Goal: Contribute content: Contribute content

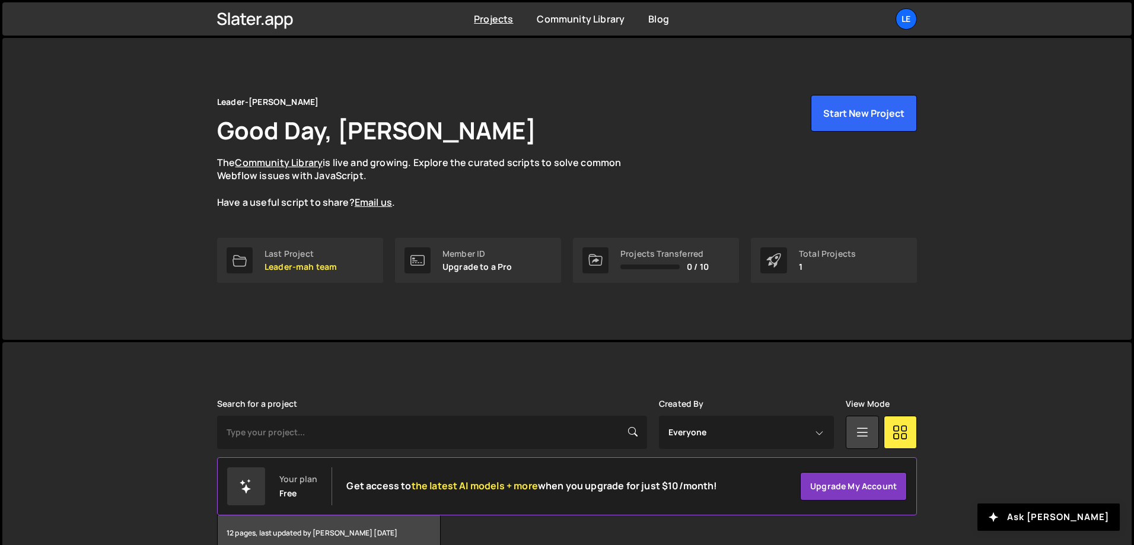
drag, startPoint x: 551, startPoint y: 72, endPoint x: 543, endPoint y: 69, distance: 8.8
click at [544, 69] on div "Leader-mah Good Day, Denys Repryntsev The Community Library is live and growing…" at bounding box center [566, 189] width 735 height 302
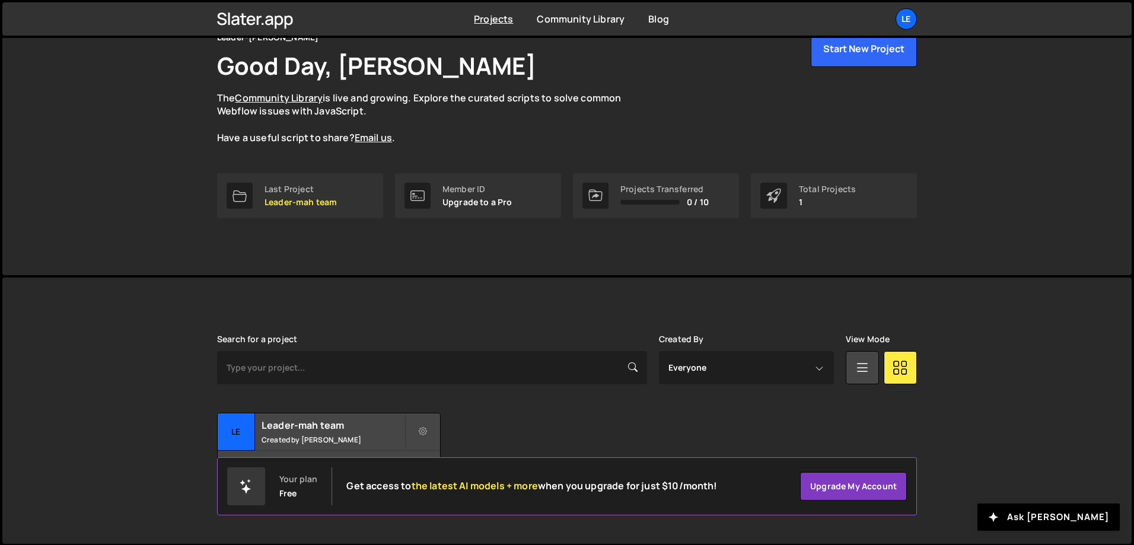
scroll to position [66, 0]
click at [340, 435] on small "Created by Denys Repryntsev" at bounding box center [332, 438] width 143 height 10
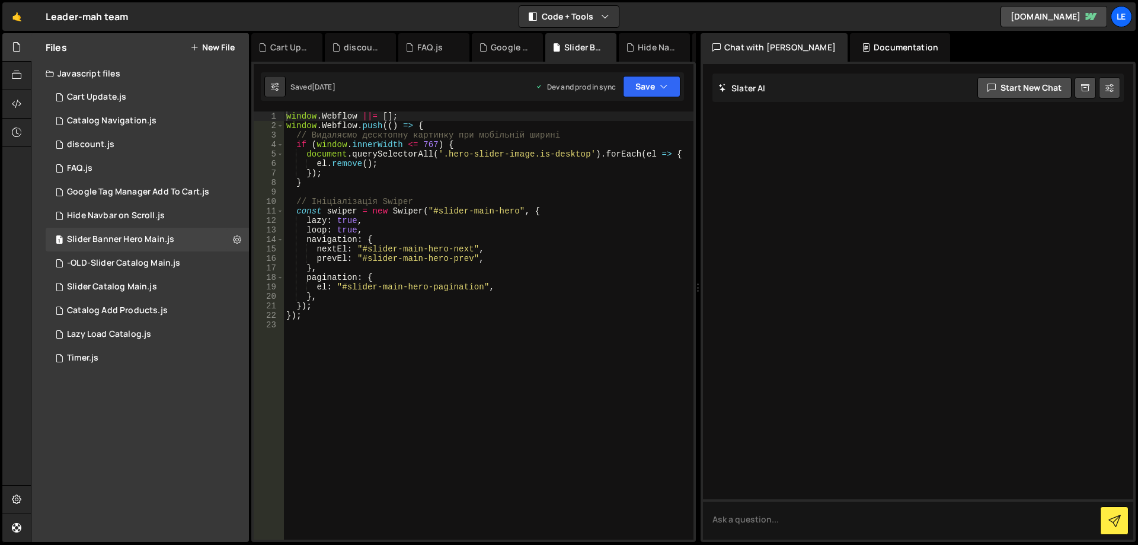
click at [218, 48] on button "New File" at bounding box center [212, 47] width 44 height 9
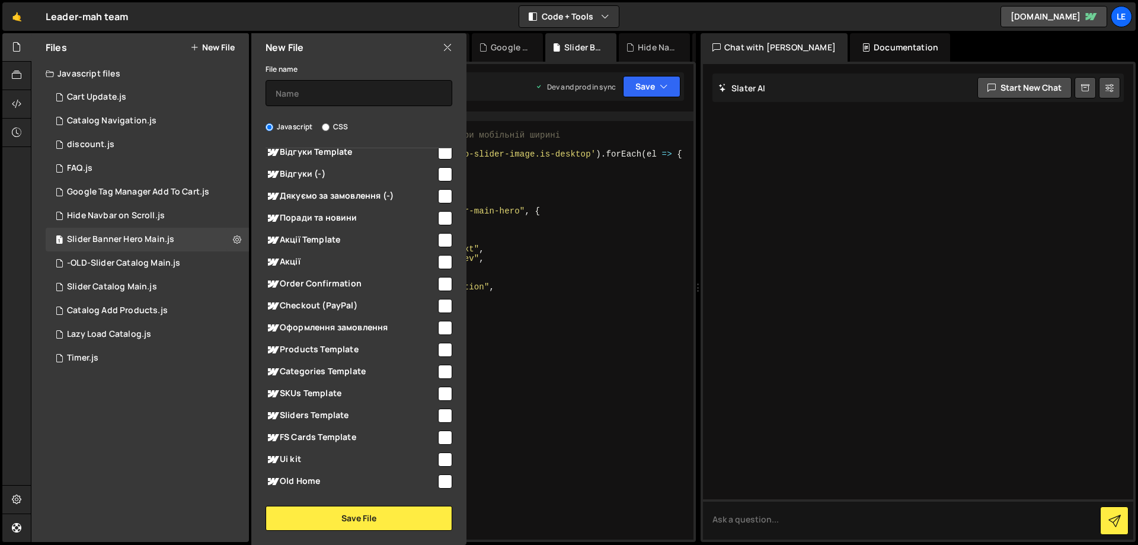
scroll to position [1353, 0]
click at [442, 320] on input "checkbox" at bounding box center [445, 327] width 14 height 14
checkbox input "true"
click at [370, 519] on button "Save File" at bounding box center [359, 518] width 187 height 25
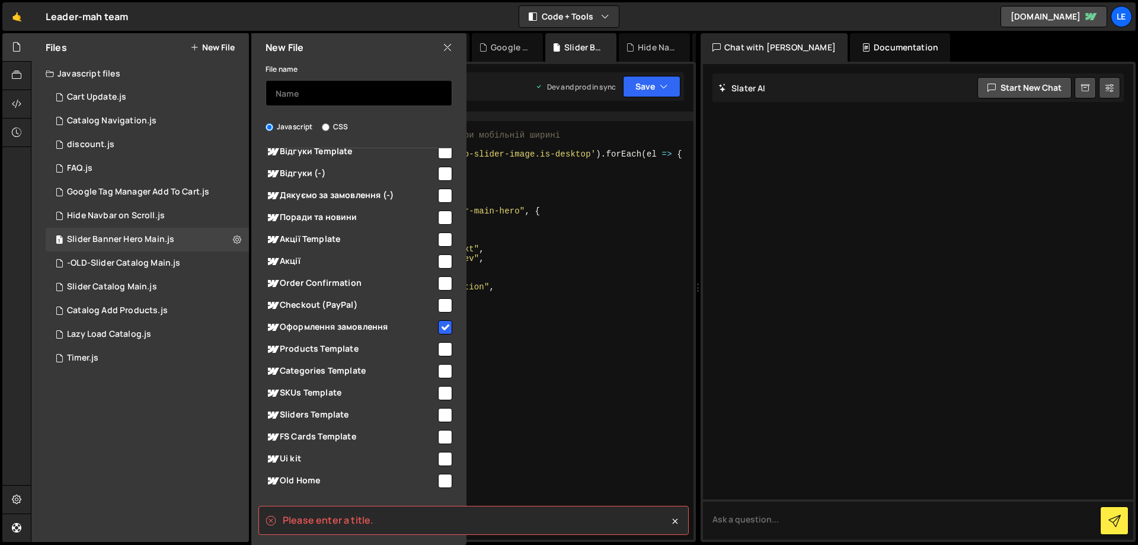
click at [327, 93] on input "text" at bounding box center [359, 93] width 187 height 26
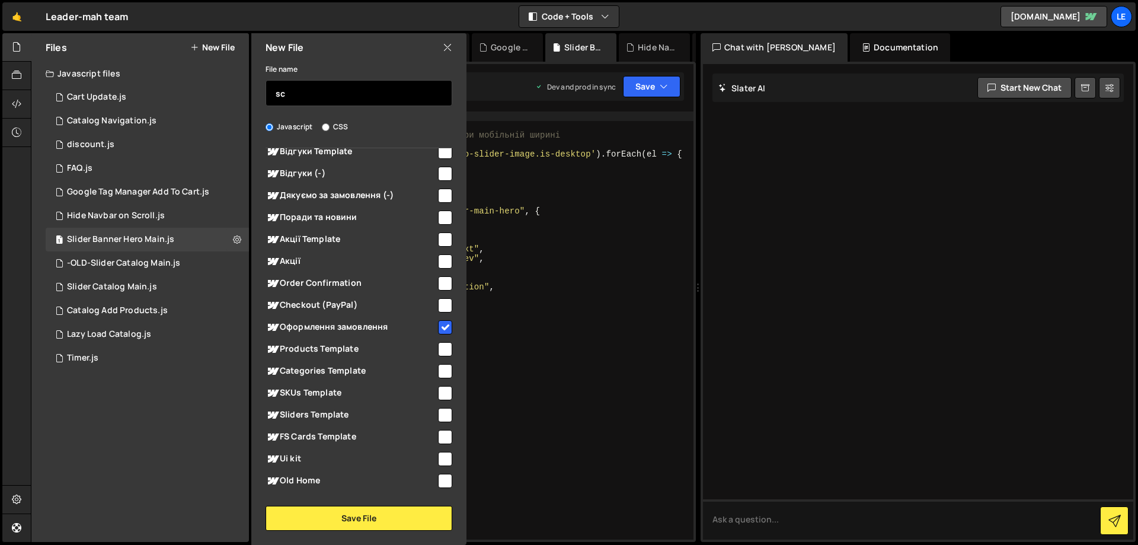
type input "s"
type input "Code For Card"
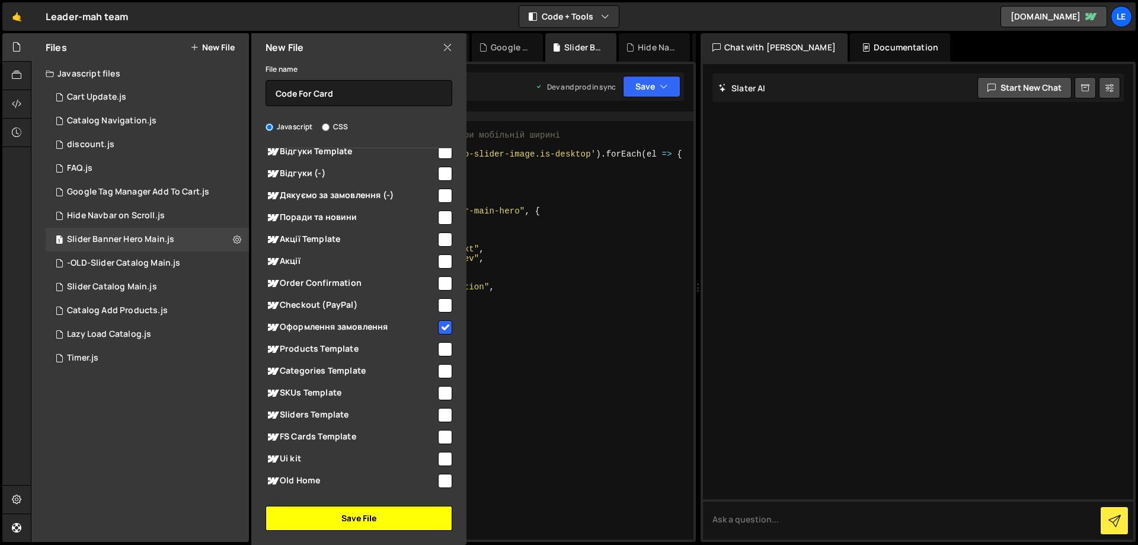
click at [360, 518] on button "Save File" at bounding box center [359, 518] width 187 height 25
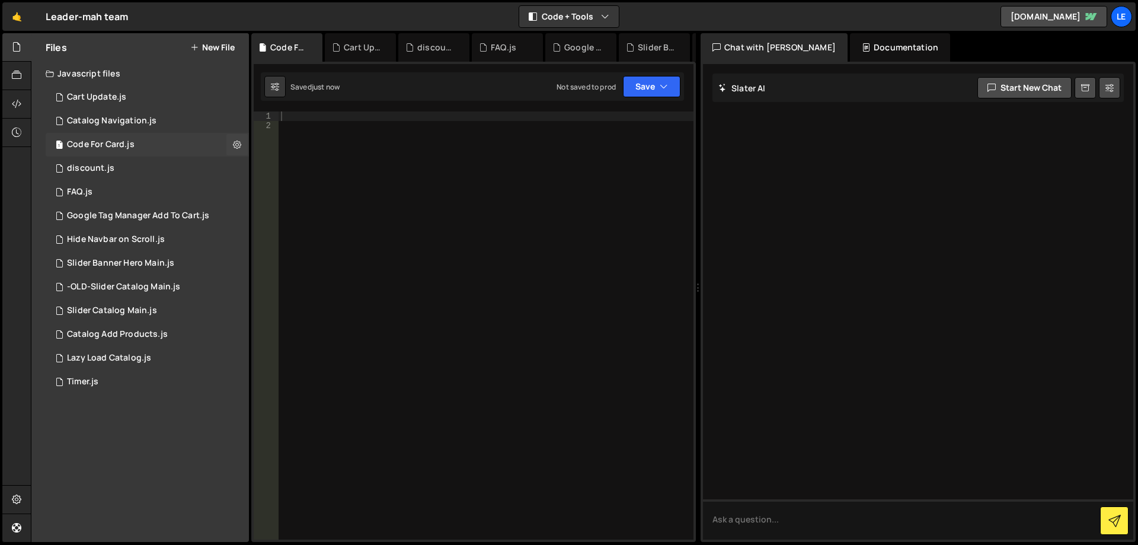
click at [143, 142] on div "1 Code For Card.js 0" at bounding box center [147, 145] width 203 height 24
click at [349, 119] on div at bounding box center [486, 334] width 415 height 447
click at [458, 315] on div at bounding box center [486, 334] width 415 height 447
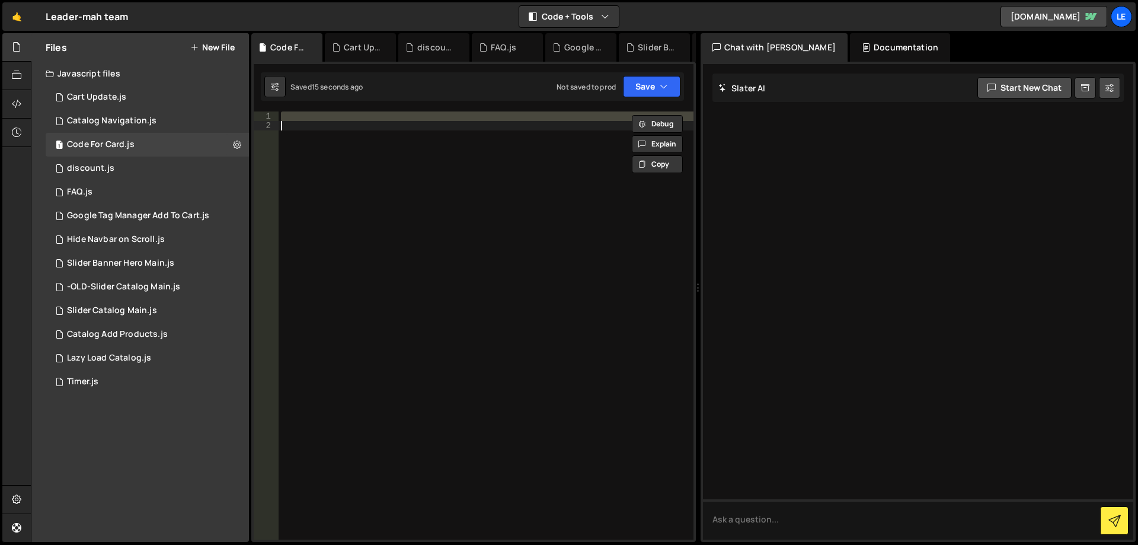
paste textarea "</script>"
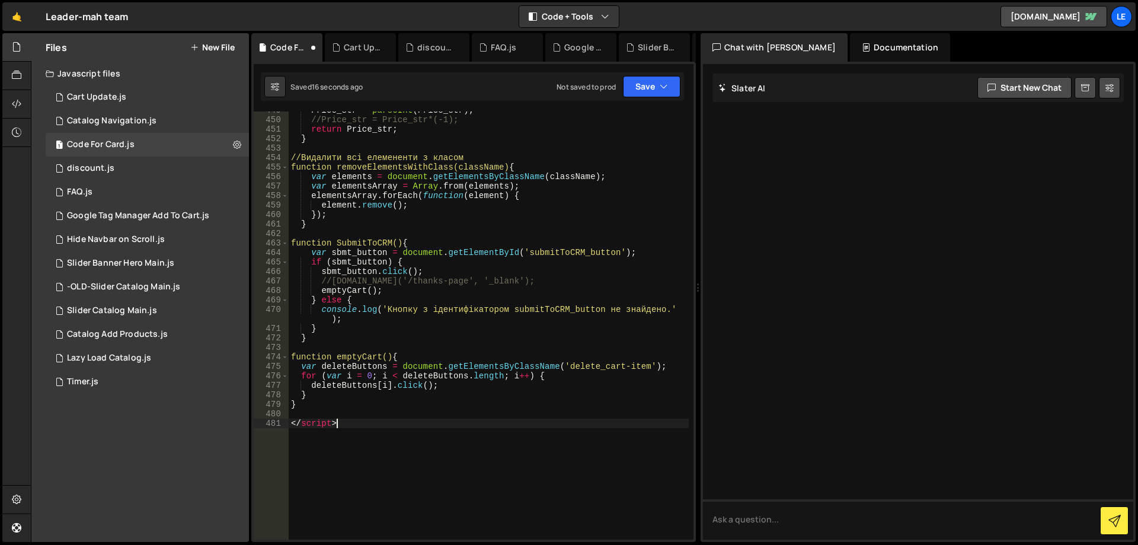
scroll to position [4628, 0]
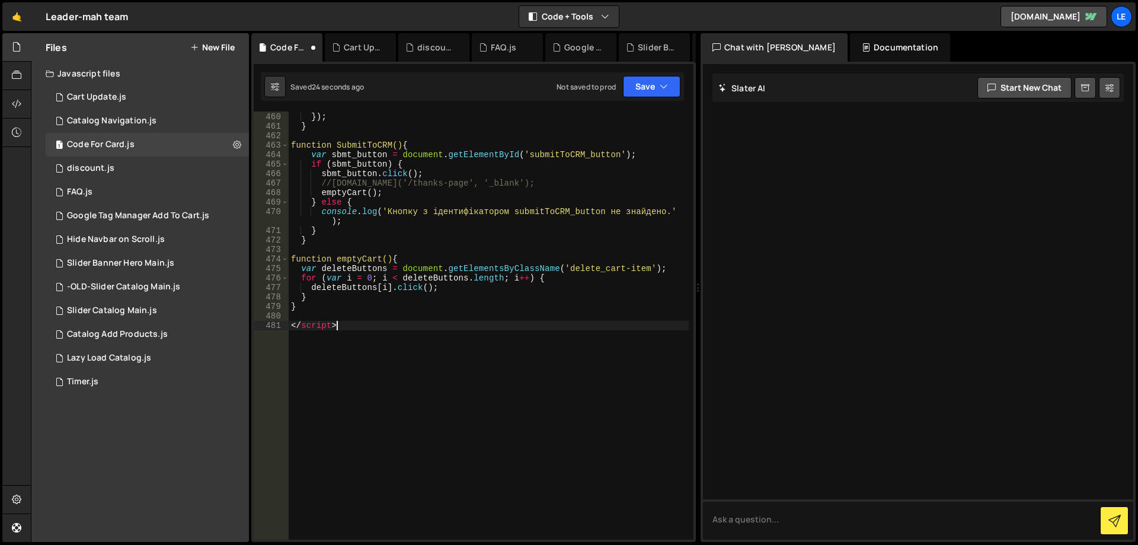
click at [445, 224] on div "element . remove ( ) ; }) ; } function SubmitToCRM() { var sbmt_button = docume…" at bounding box center [489, 326] width 400 height 447
type textarea "console.log('Кнопку з ідентифікатором submitToCRM_button не знайдено.');"
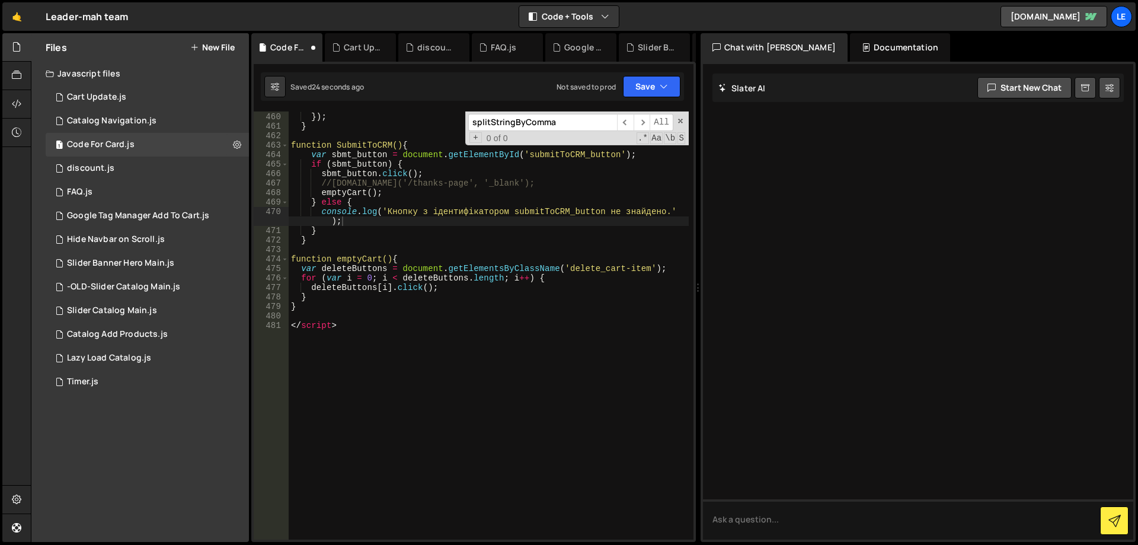
scroll to position [99, 0]
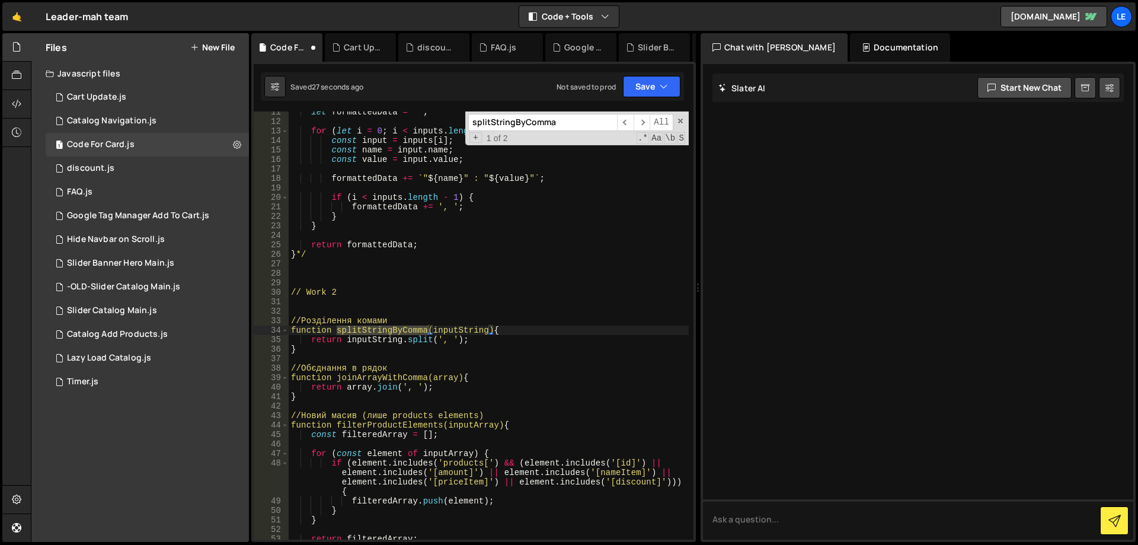
type input "splitStringByComma"
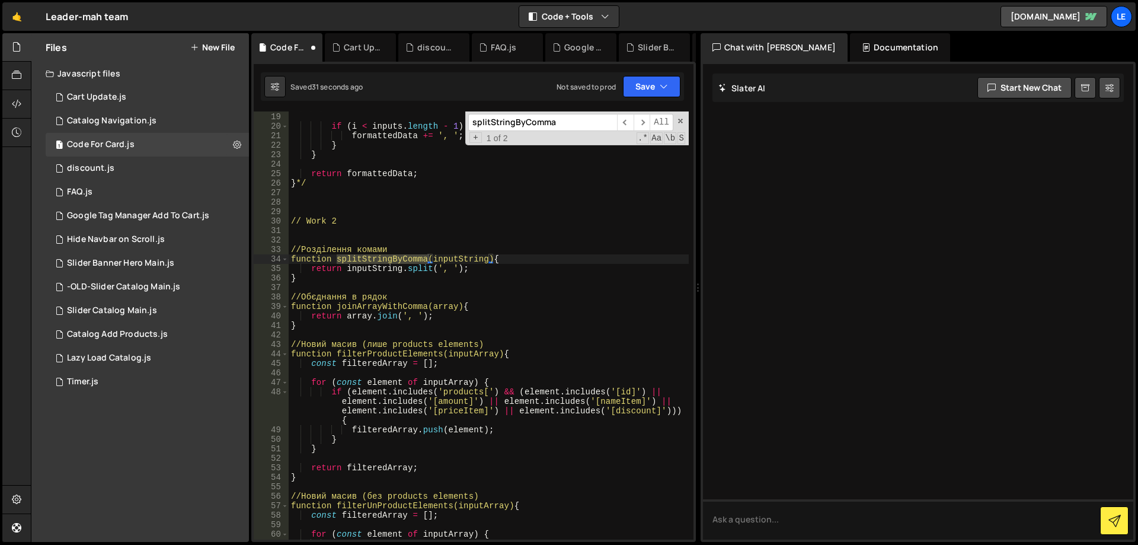
click at [293, 258] on div "formattedData += ` " ${ name } " : " ${ value } " ` ; if ( i < inputs . length …" at bounding box center [489, 340] width 400 height 475
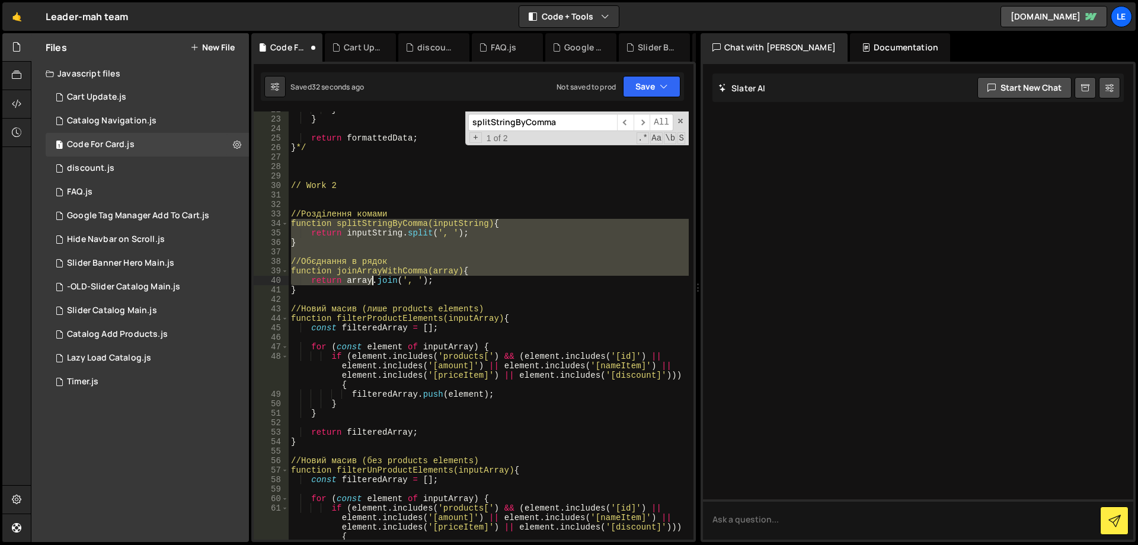
scroll to position [241, 0]
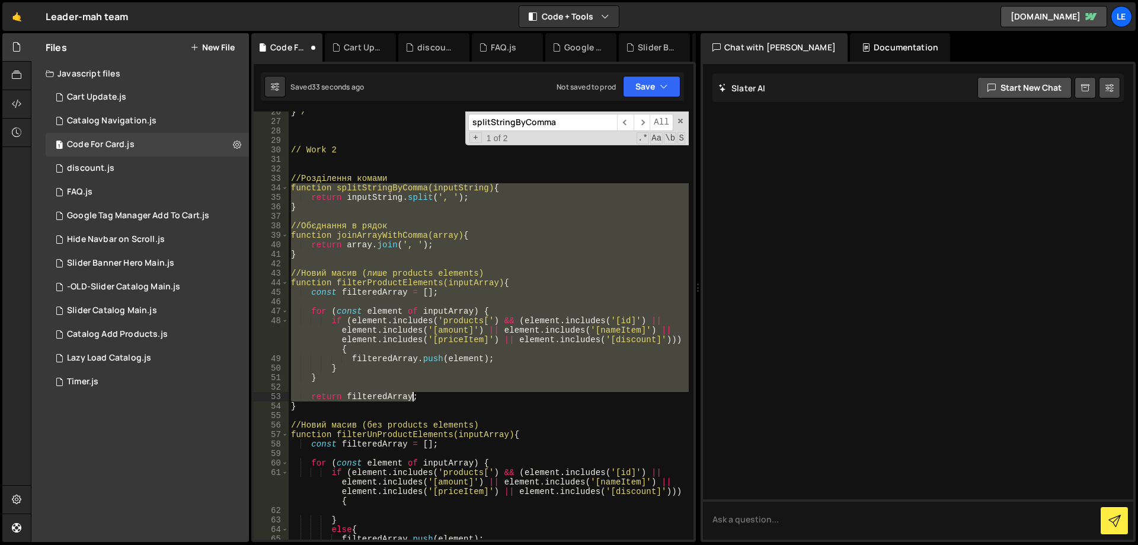
drag, startPoint x: 293, startPoint y: 258, endPoint x: 359, endPoint y: 406, distance: 161.1
click at [359, 406] on div "} */ // Work 2 //Розділення комами function splitStringByComma(inputString) { r…" at bounding box center [489, 330] width 400 height 447
click at [307, 194] on div "} */ // Work 2 //Розділення комами function splitStringByComma(inputString) { r…" at bounding box center [489, 325] width 400 height 428
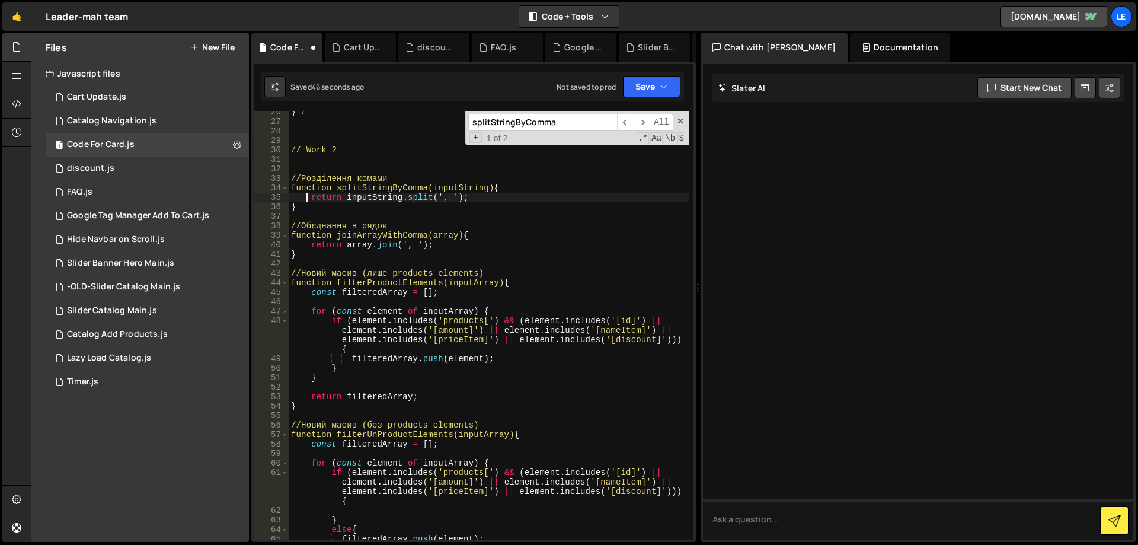
click at [293, 187] on div "} */ // Work 2 //Розділення комами function splitStringByComma(inputString) { r…" at bounding box center [489, 330] width 400 height 447
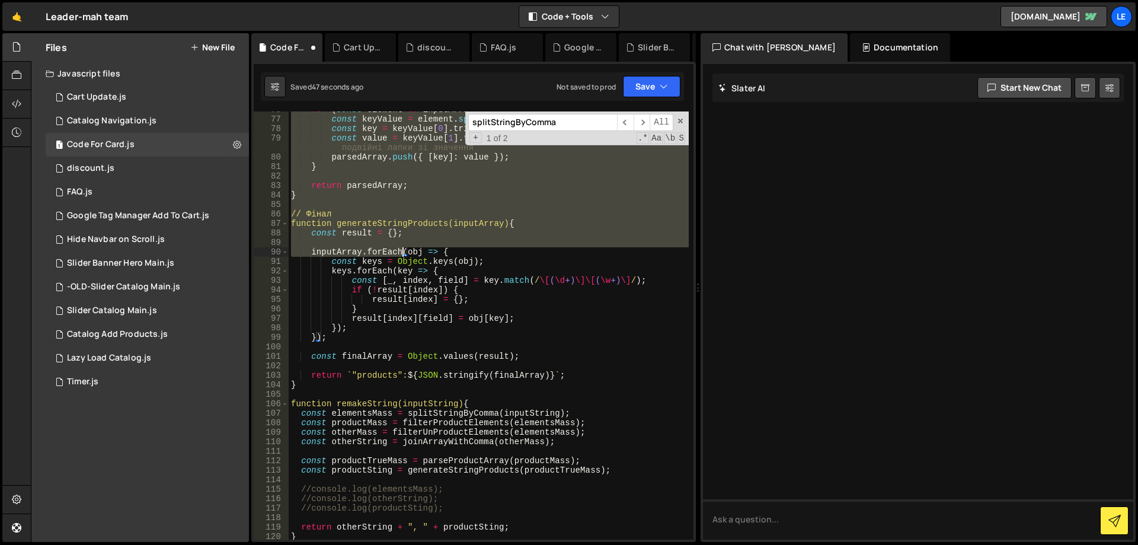
scroll to position [882, 0]
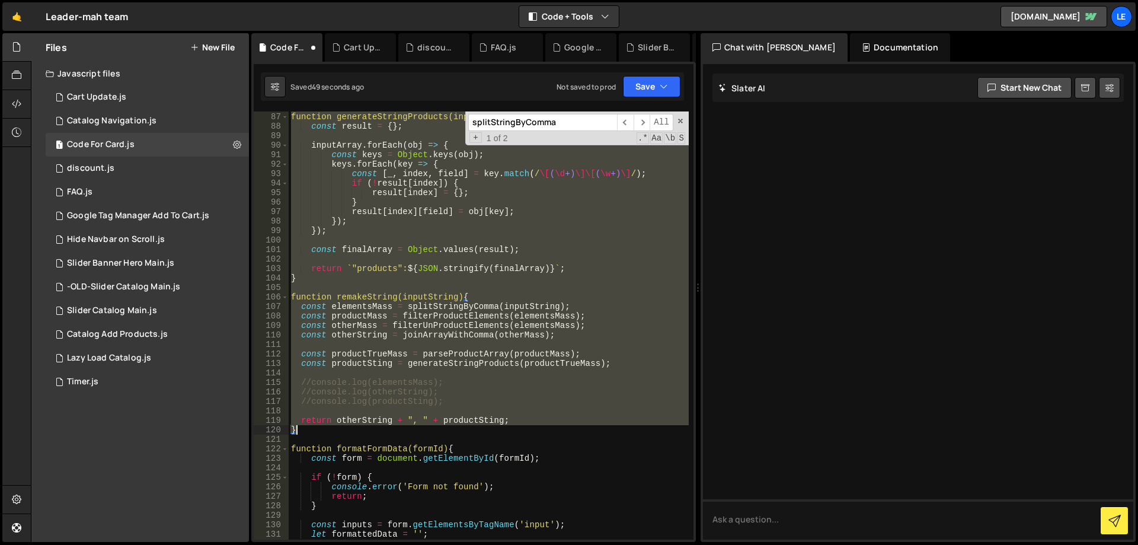
drag, startPoint x: 293, startPoint y: 187, endPoint x: 396, endPoint y: 430, distance: 263.8
click at [396, 430] on div "// Фінал function generateStringProducts(inputArray) { const result = { } ; inp…" at bounding box center [489, 326] width 400 height 447
type textarea "return otherString + ", " + productSting; }"
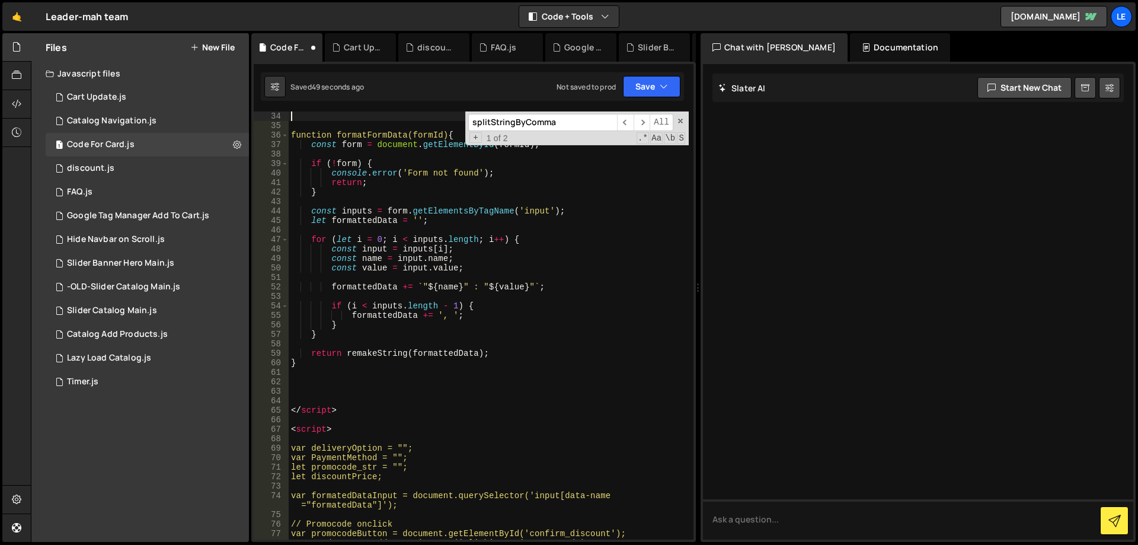
scroll to position [135, 0]
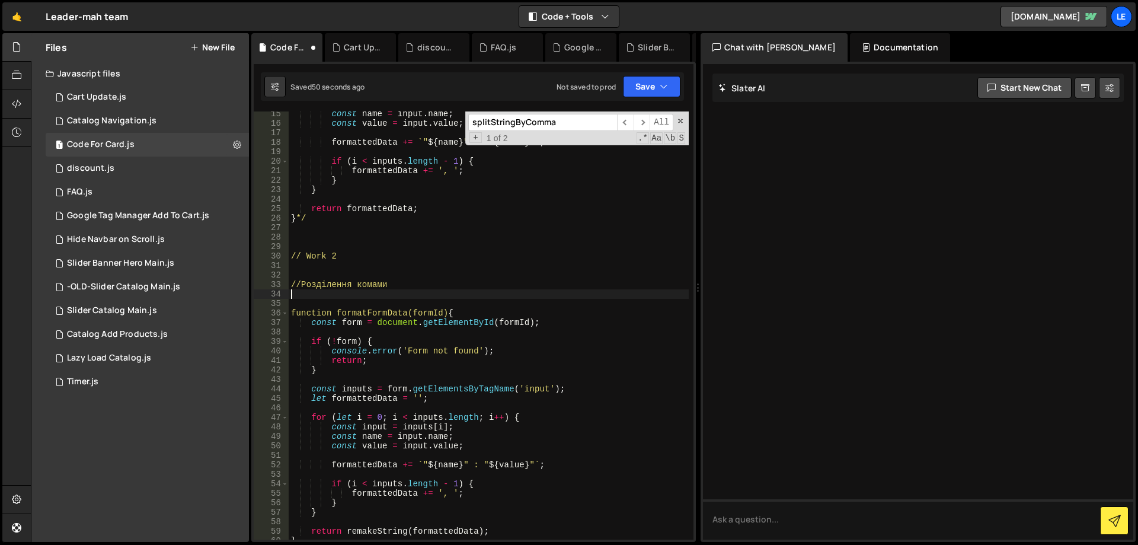
type textarea "//Розділення комами"
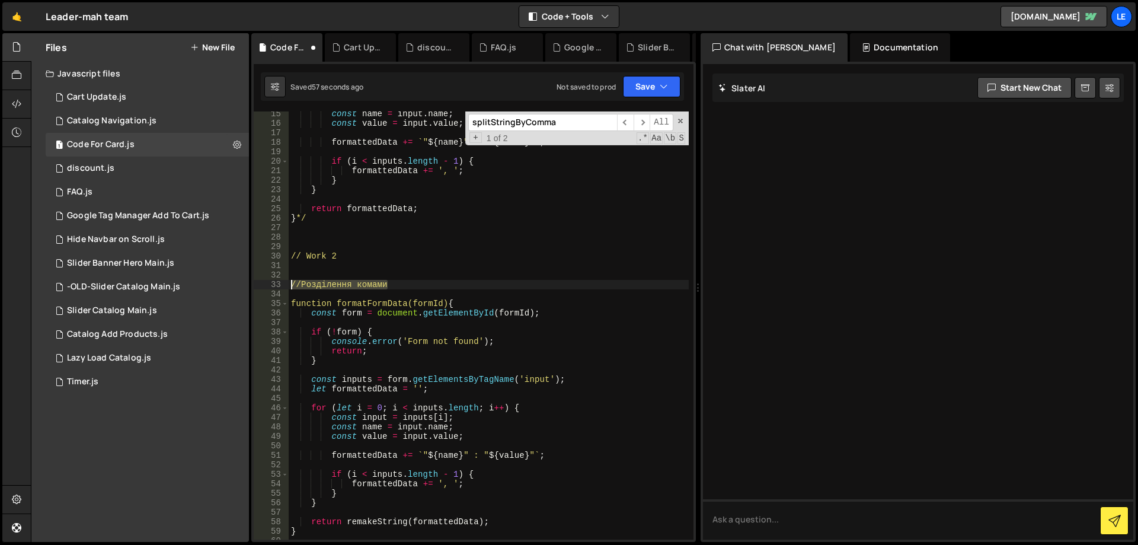
drag, startPoint x: 392, startPoint y: 285, endPoint x: 308, endPoint y: 284, distance: 84.8
click at [284, 284] on div "//Розділення комами 15 16 17 18 19 20 21 22 23 24 25 26 27 28 29 30 31 32 33 34…" at bounding box center [474, 325] width 440 height 428
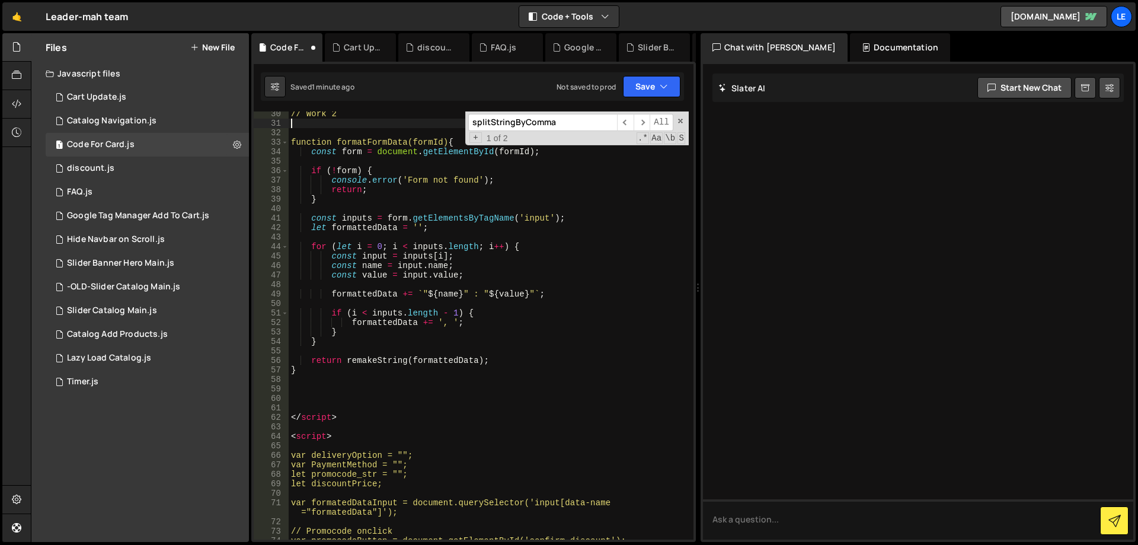
scroll to position [277, 0]
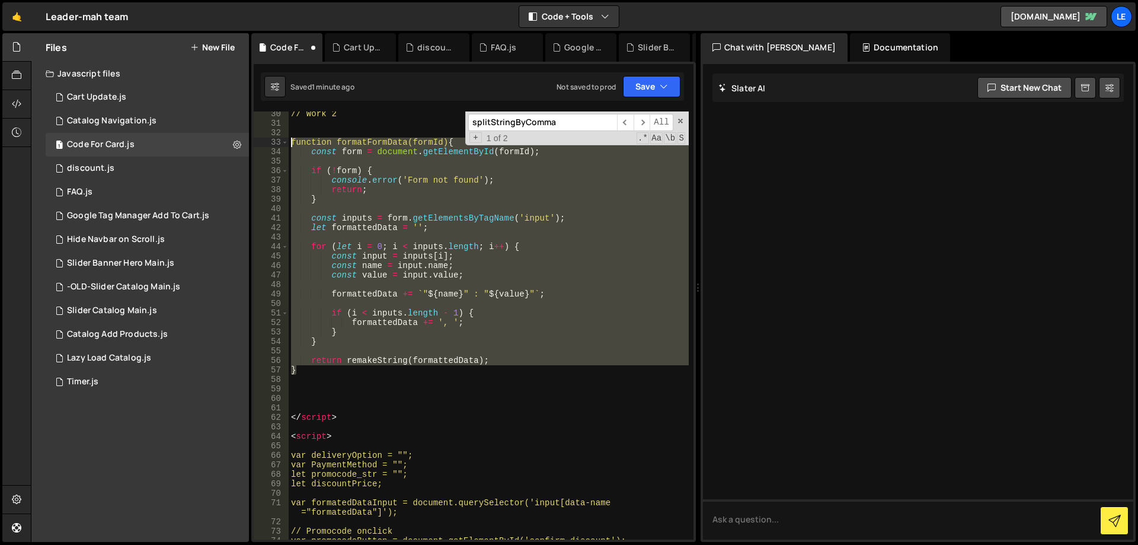
drag, startPoint x: 317, startPoint y: 371, endPoint x: 270, endPoint y: 138, distance: 237.2
click at [270, 138] on div "30 31 32 33 34 35 36 37 38 39 40 41 42 43 44 45 46 47 48 49 50 51 52 53 54 55 5…" at bounding box center [474, 325] width 440 height 428
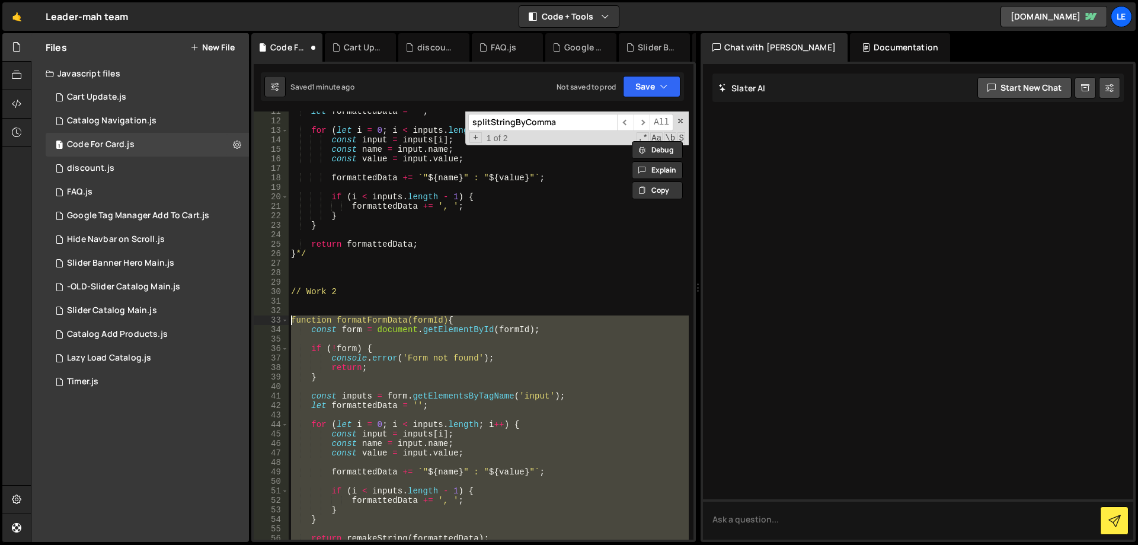
scroll to position [0, 0]
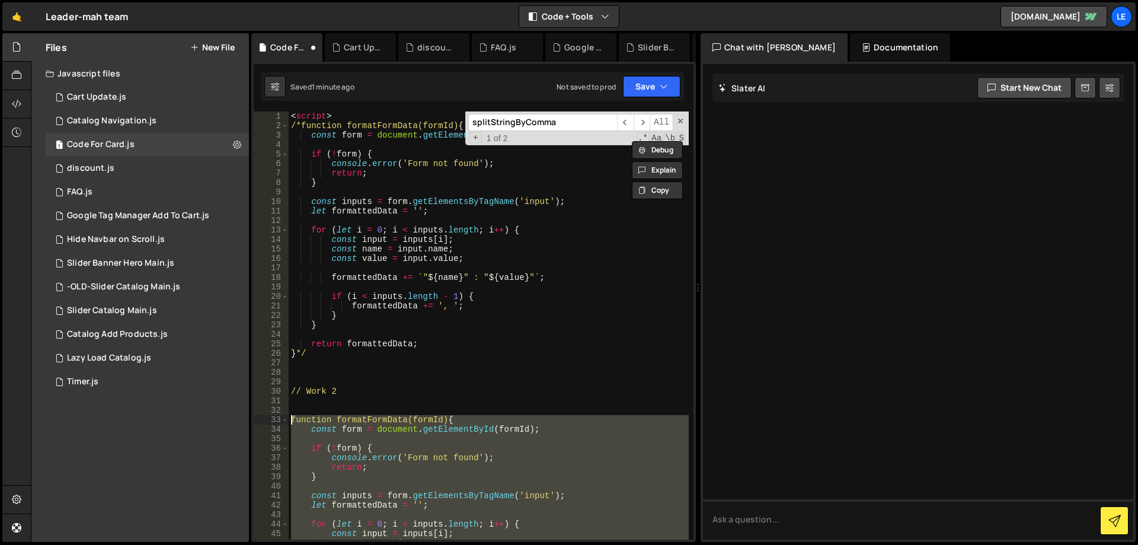
paste textarea "}"
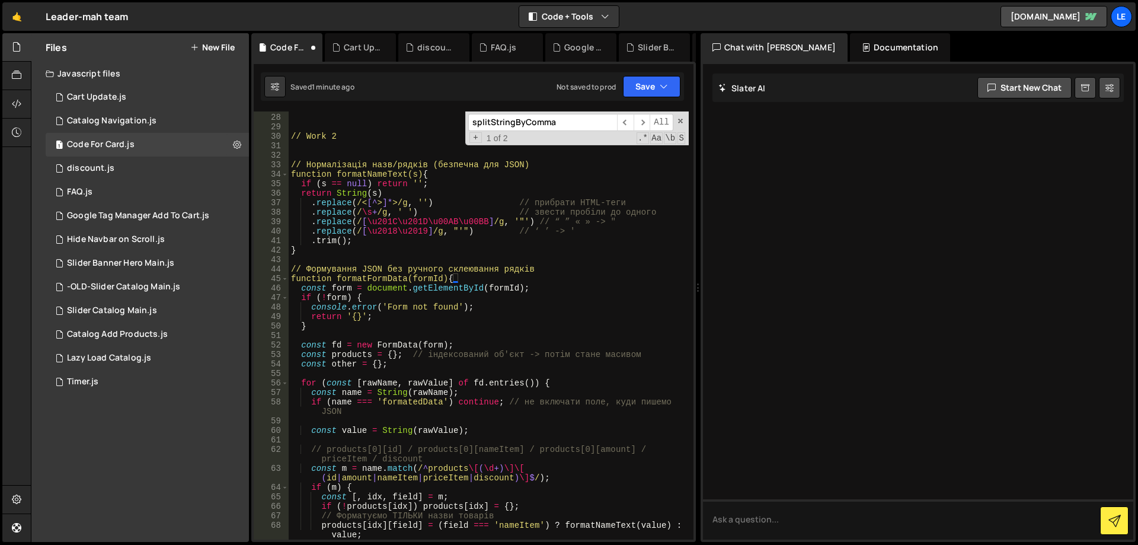
scroll to position [602, 0]
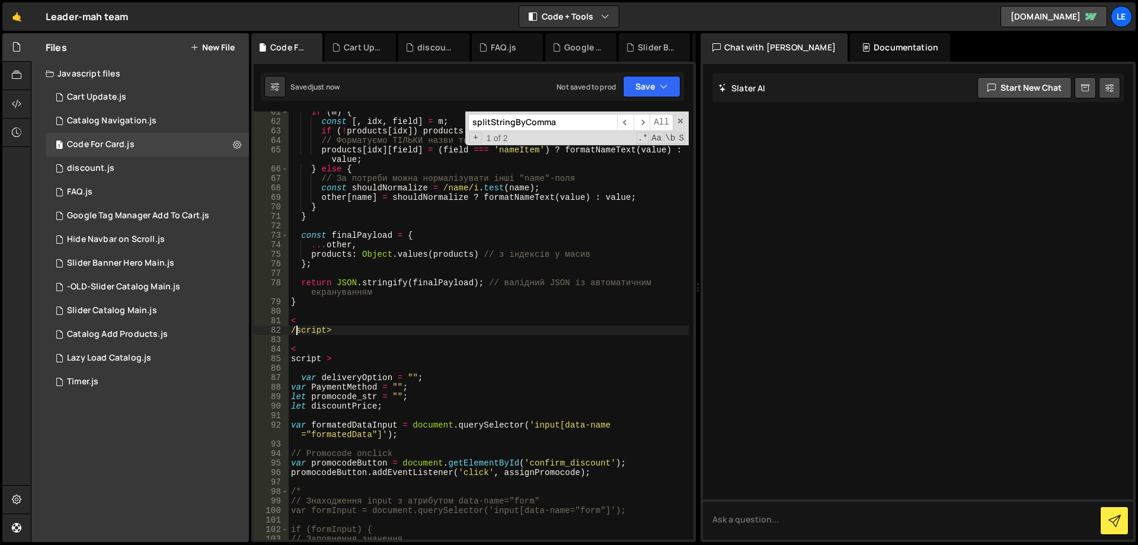
type textarea "</script>"
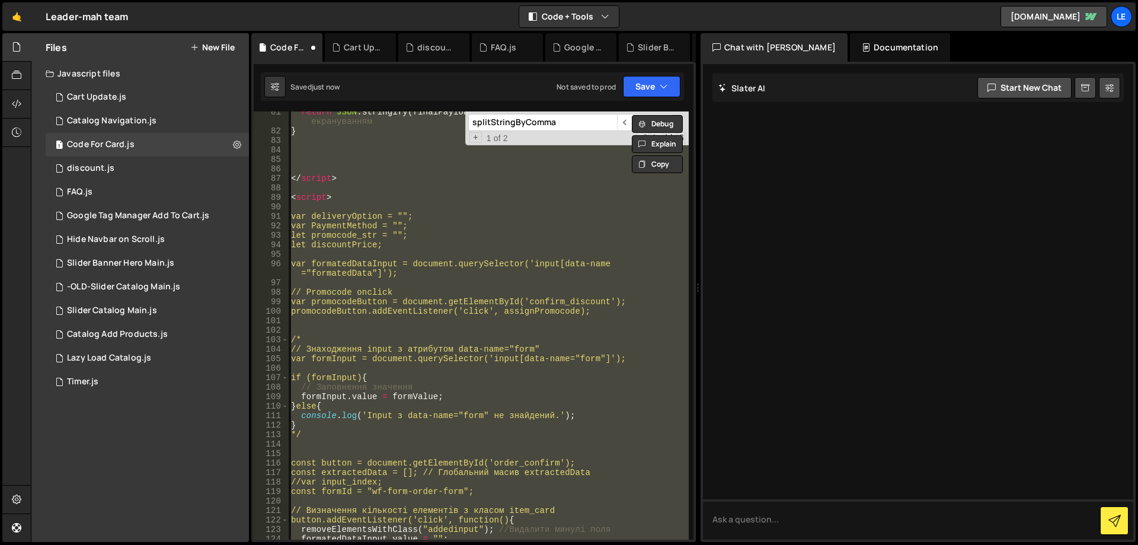
scroll to position [694, 0]
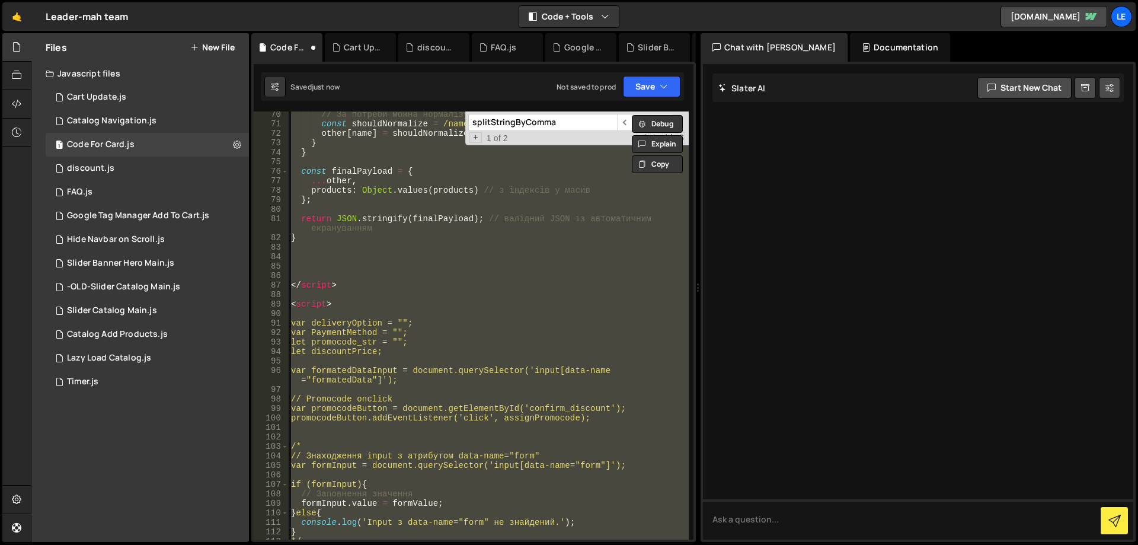
click at [422, 317] on div "// За потреби можна нормалізувати інші "name"-поля const shouldNormalize = /nam…" at bounding box center [489, 325] width 400 height 428
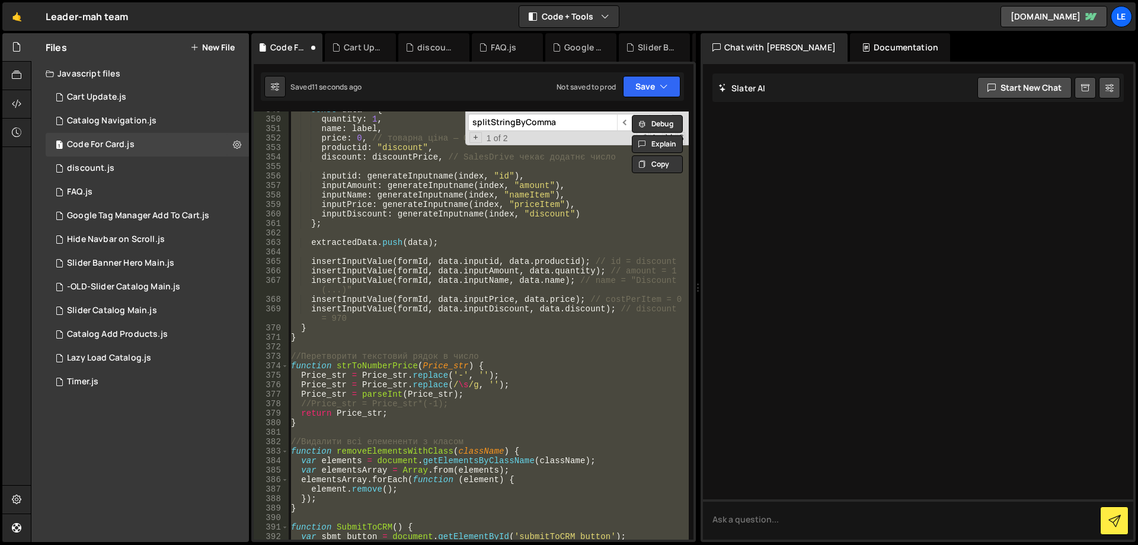
scroll to position [3507, 0]
click at [611, 270] on div "const data = { quantity : 1 , name : label , price : 0 , // товарна ціна — 0 pr…" at bounding box center [489, 325] width 400 height 428
type textarea "insertInputValue(formId, data.inputAmount, data.quantity); // amount = 1"
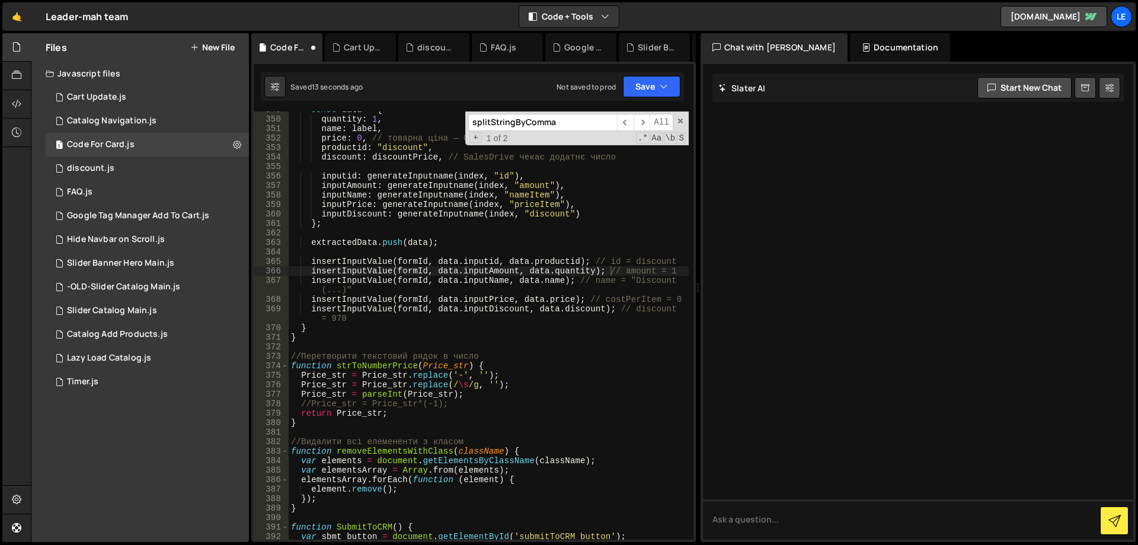
click at [596, 121] on input "splitStringByComma" at bounding box center [542, 122] width 149 height 17
click at [646, 118] on span "​" at bounding box center [642, 122] width 17 height 17
click at [631, 121] on span "​" at bounding box center [625, 122] width 17 height 17
click at [640, 121] on span "​" at bounding box center [642, 122] width 17 height 17
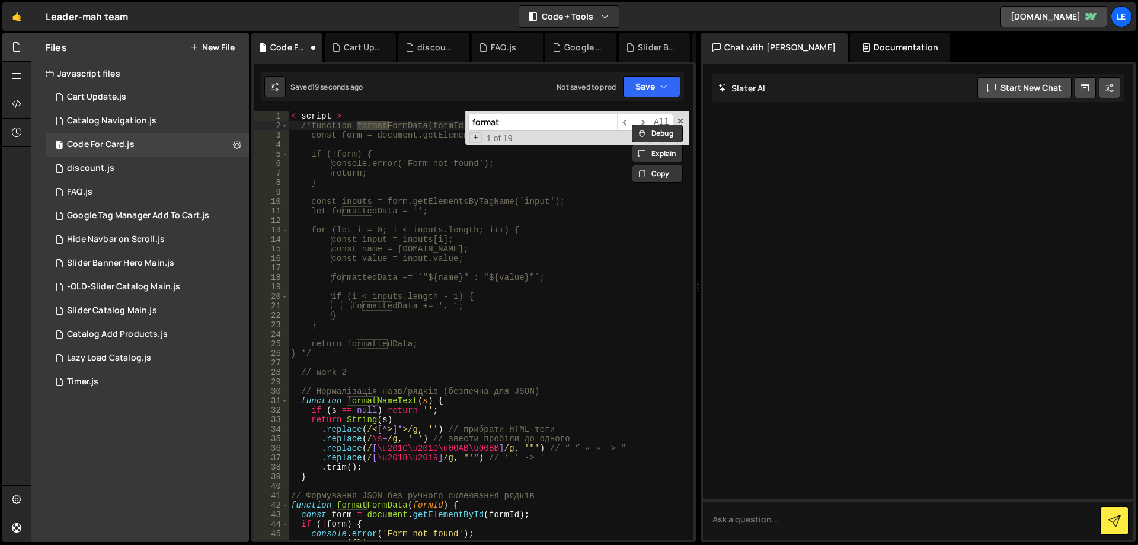
scroll to position [178, 0]
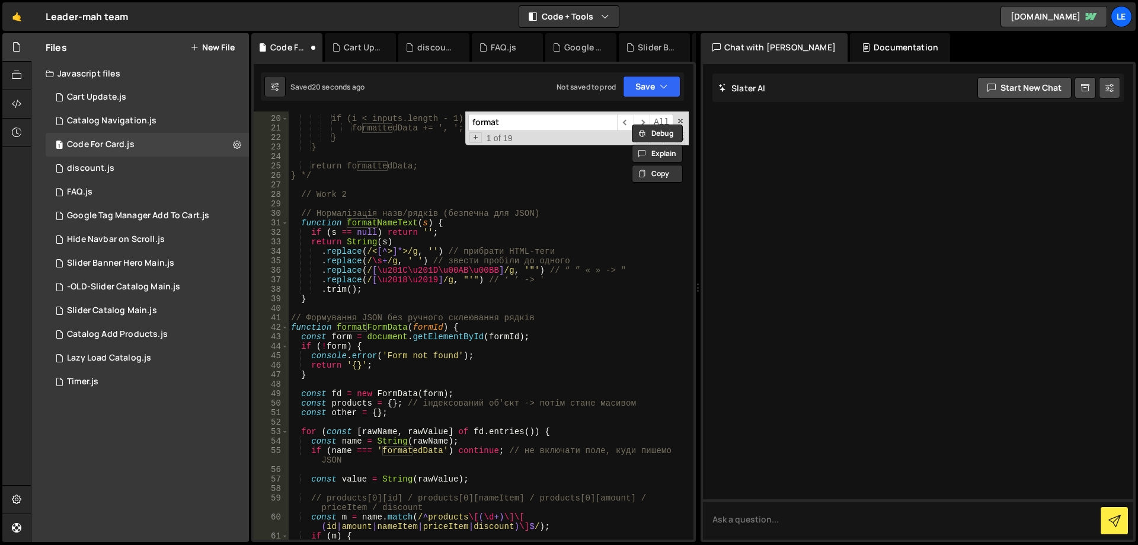
type input "format"
click at [443, 308] on div "if (i < inputs.length - 1) { formattedData += ', '; } } return formattedData; }…" at bounding box center [489, 327] width 400 height 447
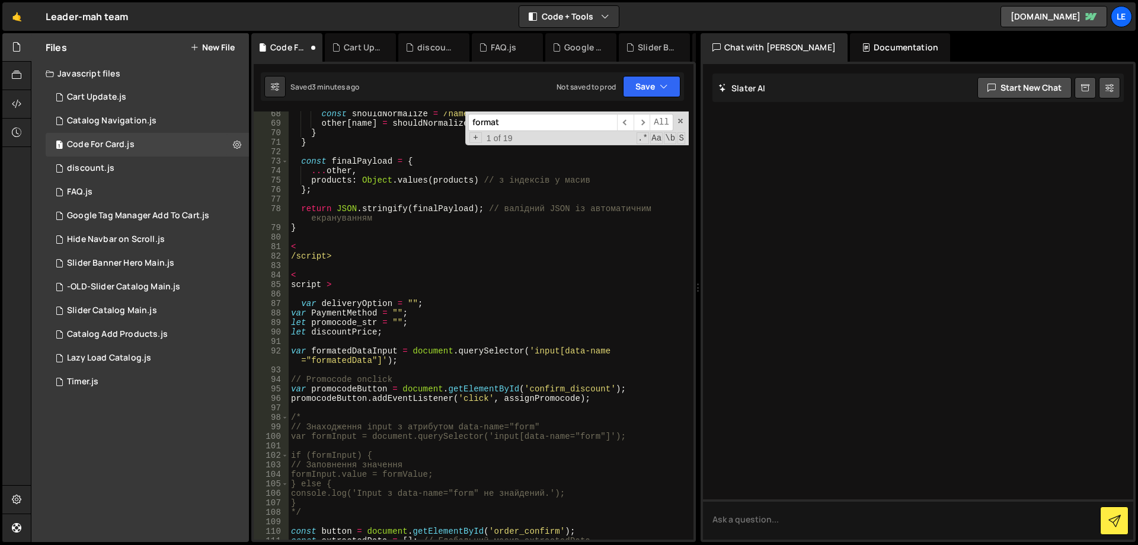
scroll to position [676, 0]
drag, startPoint x: 333, startPoint y: 288, endPoint x: 258, endPoint y: 288, distance: 75.3
click at [258, 288] on div "68 69 70 71 72 73 74 75 76 77 78 79 80 81 82 83 84 85 86 87 88 89 90 91 92 93 9…" at bounding box center [474, 325] width 440 height 428
click at [369, 274] on div "const shouldNormalize = /name/i . test ( name ) ; other [ name ] = shouldNormal…" at bounding box center [489, 332] width 400 height 447
type textarea "<script >"
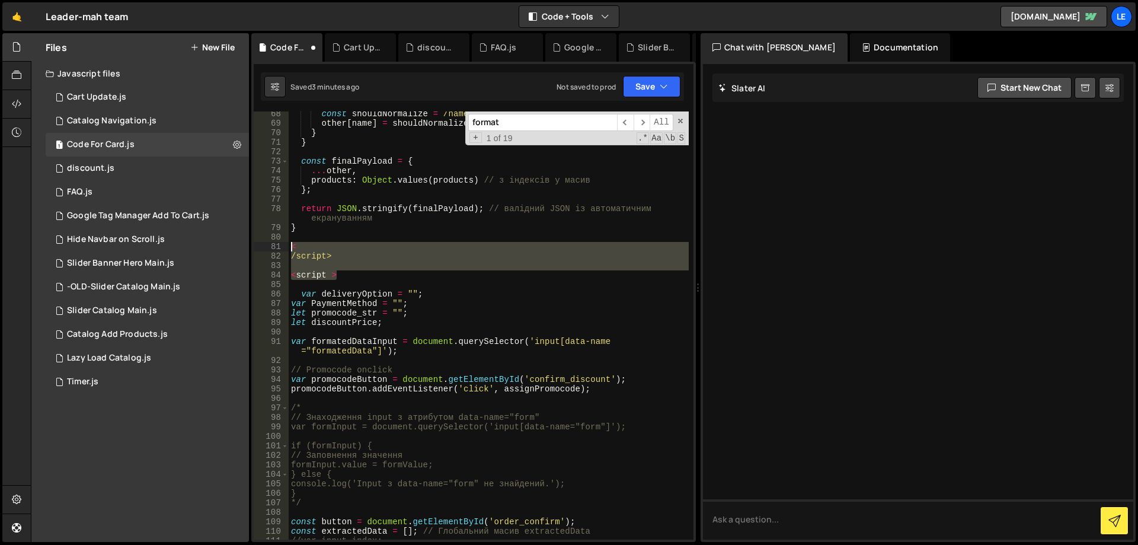
drag, startPoint x: 366, startPoint y: 275, endPoint x: 250, endPoint y: 244, distance: 119.6
click at [250, 244] on div "Files New File Javascript files 1 Cart Update.js 0 1 Catalog Navigation.js 0 1 …" at bounding box center [584, 287] width 1107 height 509
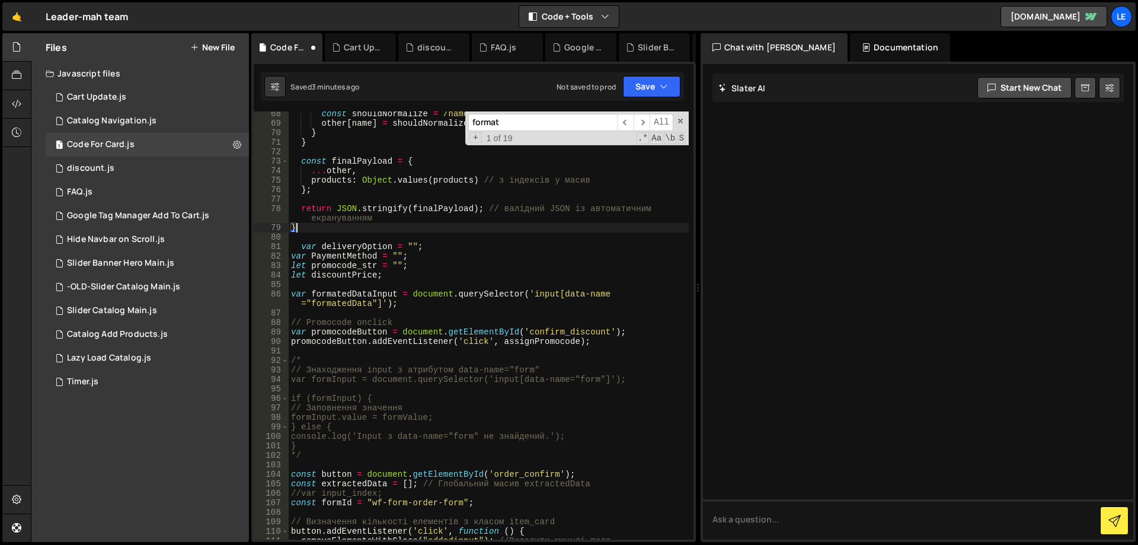
click at [302, 246] on div "const shouldNormalize = /name/i . test ( name ) ; other [ name ] = shouldNormal…" at bounding box center [489, 332] width 400 height 447
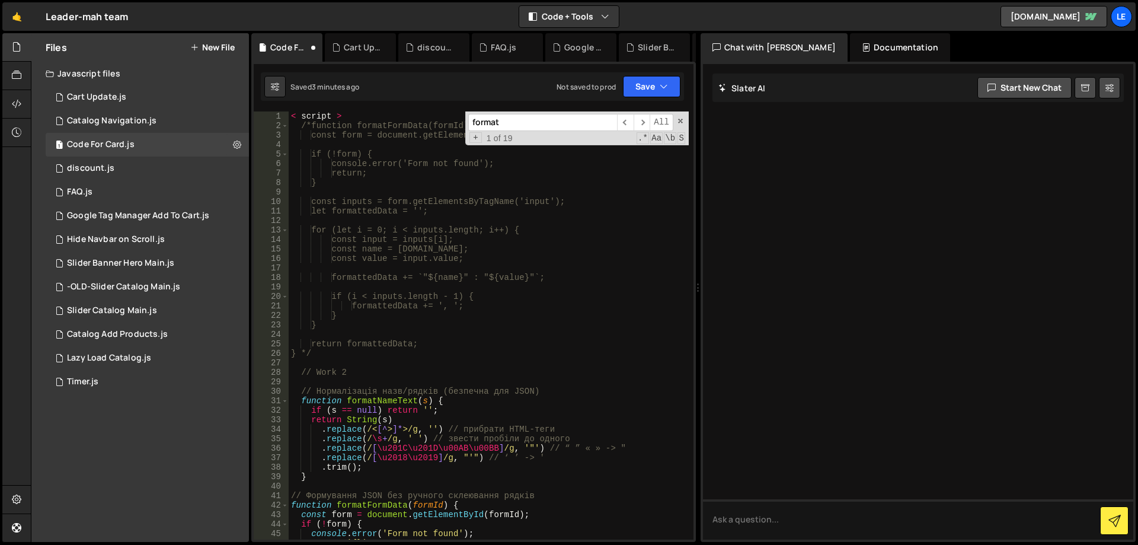
scroll to position [0, 0]
drag, startPoint x: 348, startPoint y: 117, endPoint x: 239, endPoint y: 115, distance: 109.1
click at [249, 115] on div "Files New File Javascript files 1 Cart Update.js 0 1 Catalog Navigation.js 0 1 …" at bounding box center [584, 287] width 1107 height 509
type textarea "< script >"
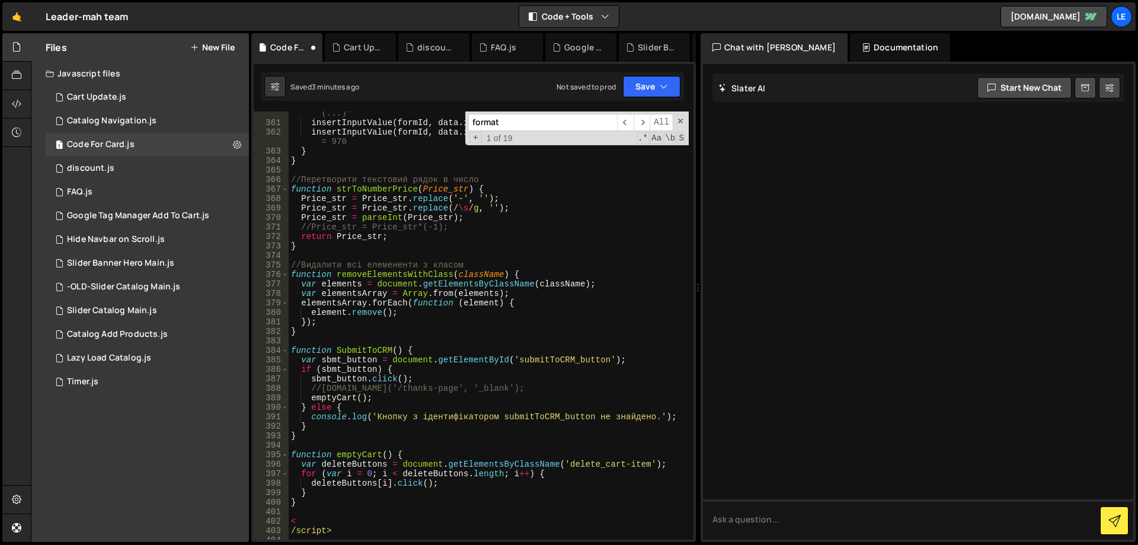
scroll to position [3622, 0]
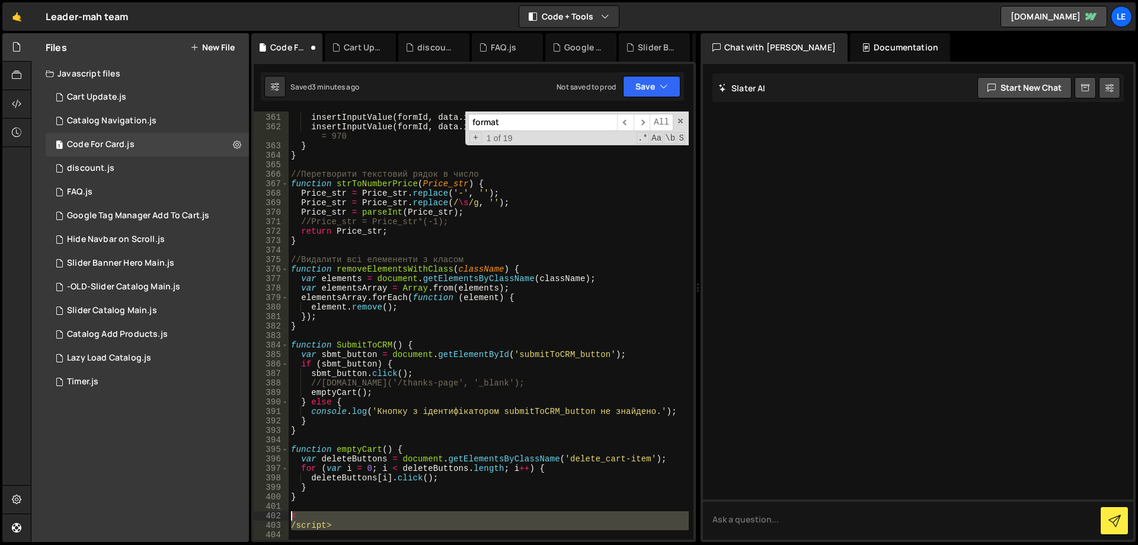
drag, startPoint x: 288, startPoint y: 531, endPoint x: 248, endPoint y: 511, distance: 44.0
click at [248, 511] on div "Files New File Javascript files 1 Cart Update.js 0 1 Catalog Navigation.js 0 1 …" at bounding box center [584, 287] width 1107 height 509
type textarea "< /script>"
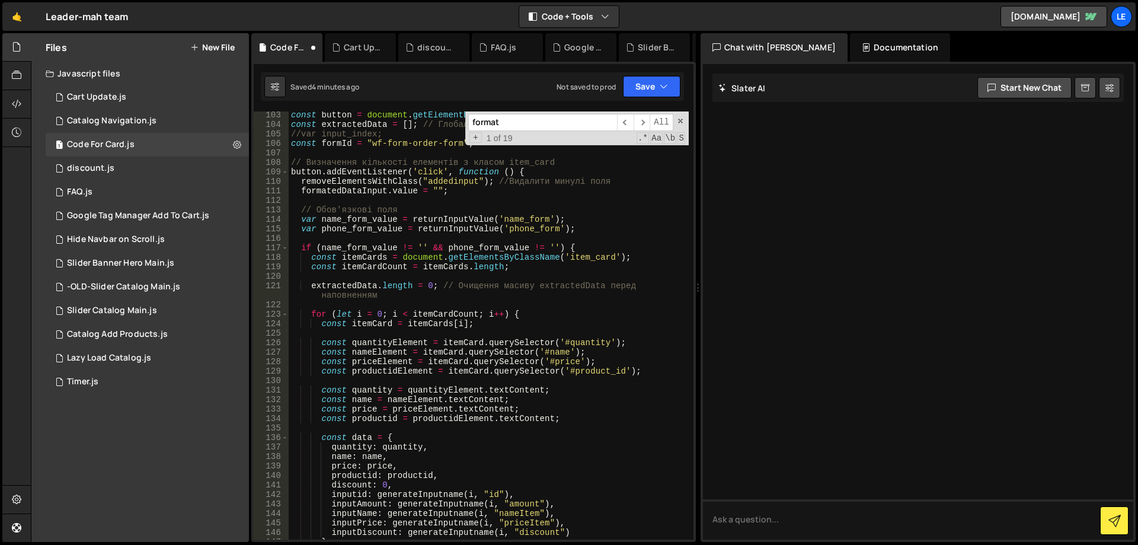
scroll to position [919, 0]
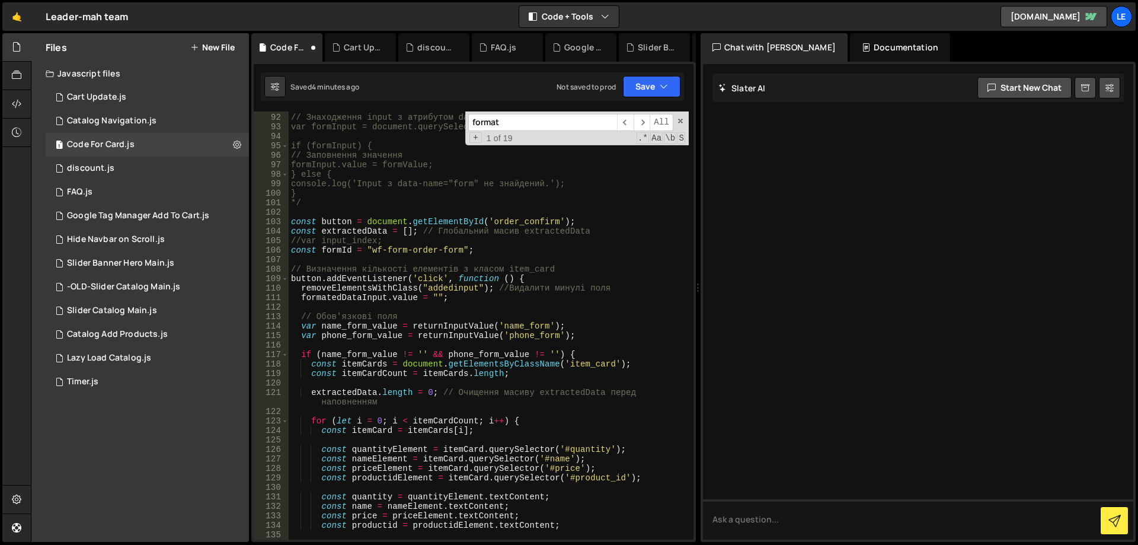
click at [453, 250] on div "/* // Знаходження input з атрибутом data-name="form" var formInput = document.q…" at bounding box center [489, 326] width 400 height 447
click at [424, 250] on div "/* // Знаходження input з атрибутом data-name="form" var formInput = document.q…" at bounding box center [489, 326] width 400 height 447
click at [398, 251] on div "/* // Знаходження input з атрибутом data-name="form" var formInput = document.q…" at bounding box center [489, 326] width 400 height 447
click at [375, 252] on div "/* // Знаходження input з атрибутом data-name="form" var formInput = document.q…" at bounding box center [489, 326] width 400 height 447
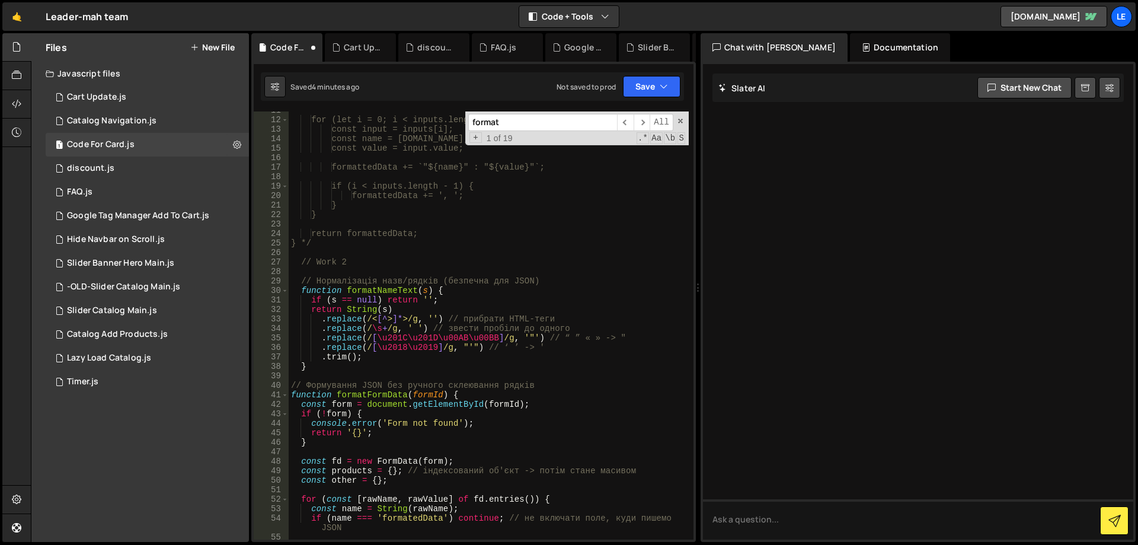
scroll to position [0, 0]
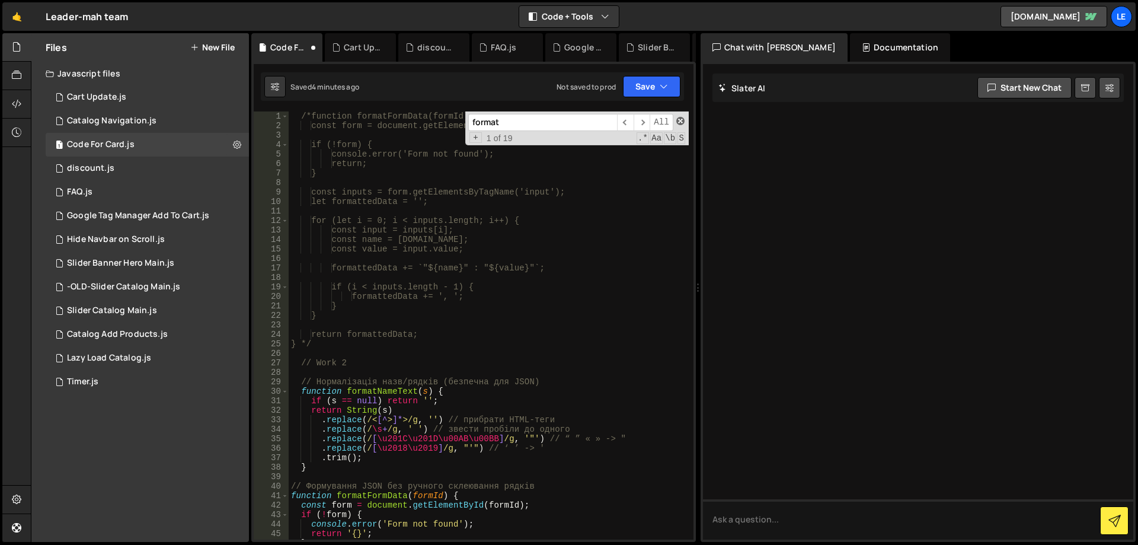
click at [682, 120] on span at bounding box center [680, 121] width 8 height 8
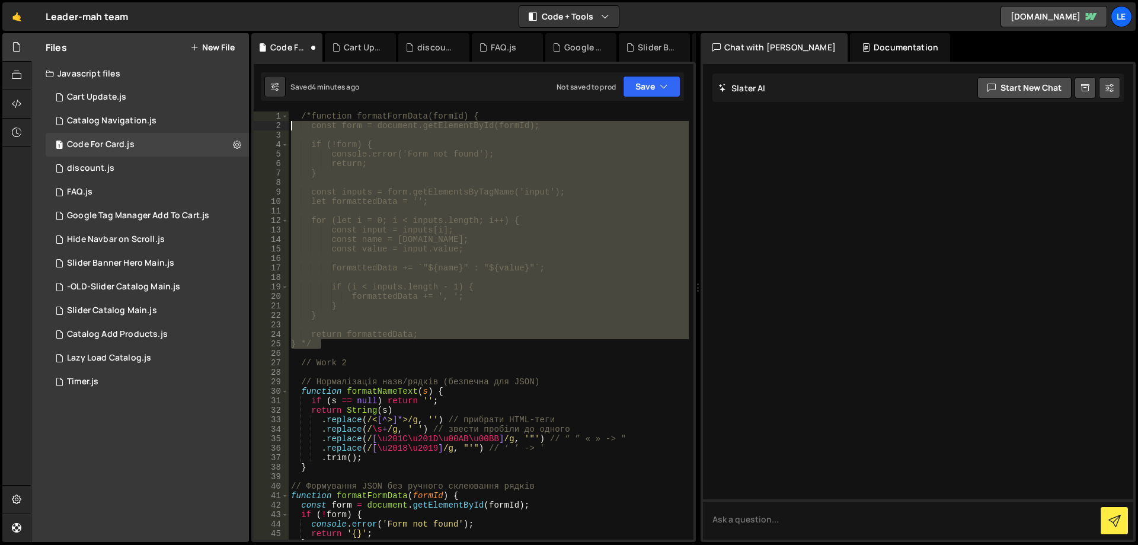
drag, startPoint x: 338, startPoint y: 345, endPoint x: 261, endPoint y: 110, distance: 247.1
click at [261, 110] on div "XXXXXXXXXXXXXXXXXXXXXXXXXXXXXXXXXXXXXXXXXXXXXXXXXXXXXXXXXXXXXXXXXXXXXXXXXXXXXXX…" at bounding box center [473, 302] width 445 height 480
type textarea "/*function formatFormData(formId) { const form = document.getElementById(formId…"
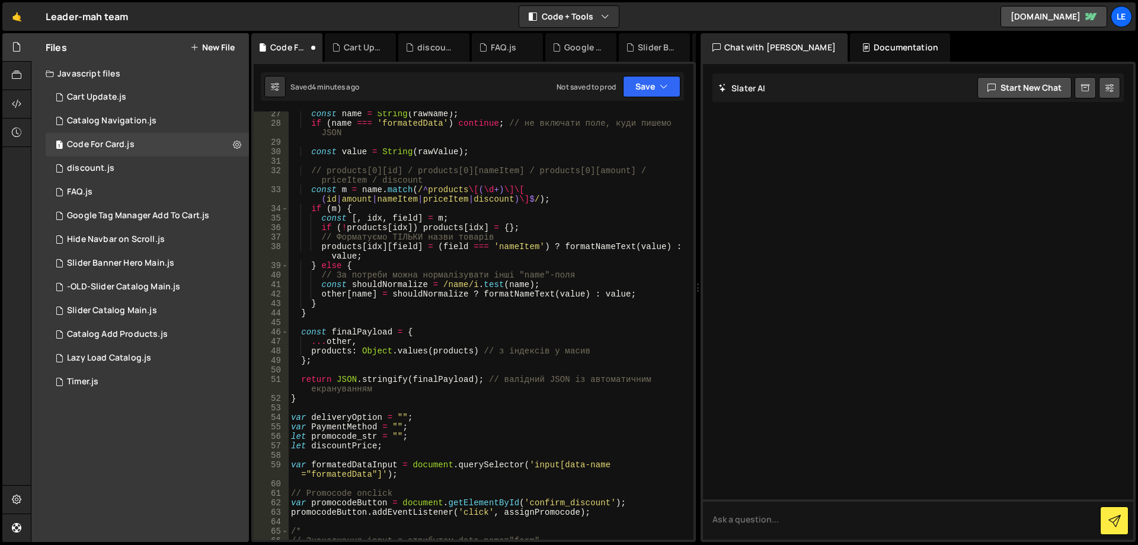
scroll to position [285, 0]
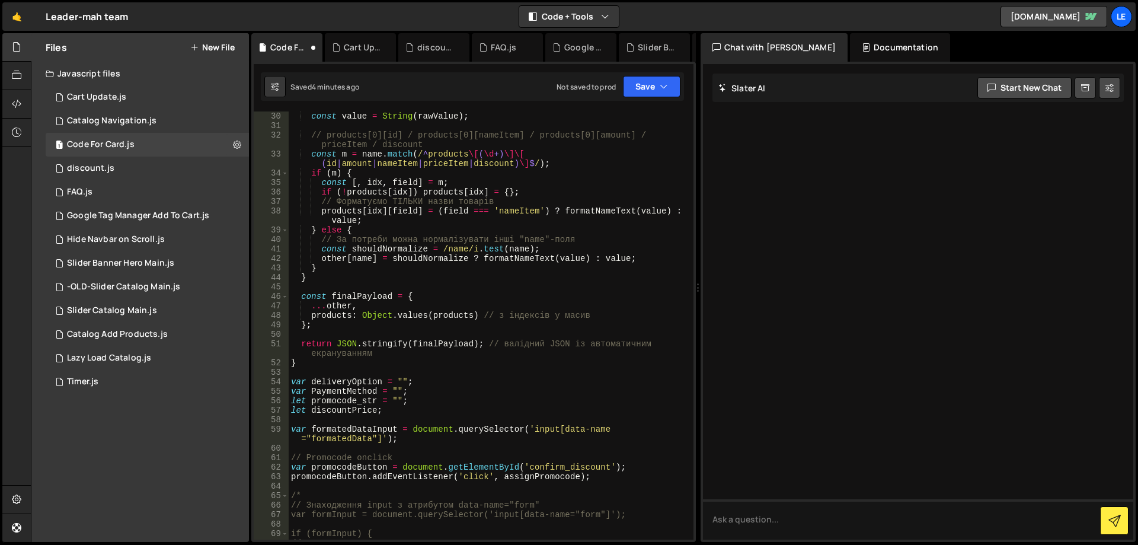
click at [344, 365] on div "const value = String ( rawValue ) ; // products[0][id] / products[0][nameItem] …" at bounding box center [489, 334] width 400 height 447
type textarea "}"
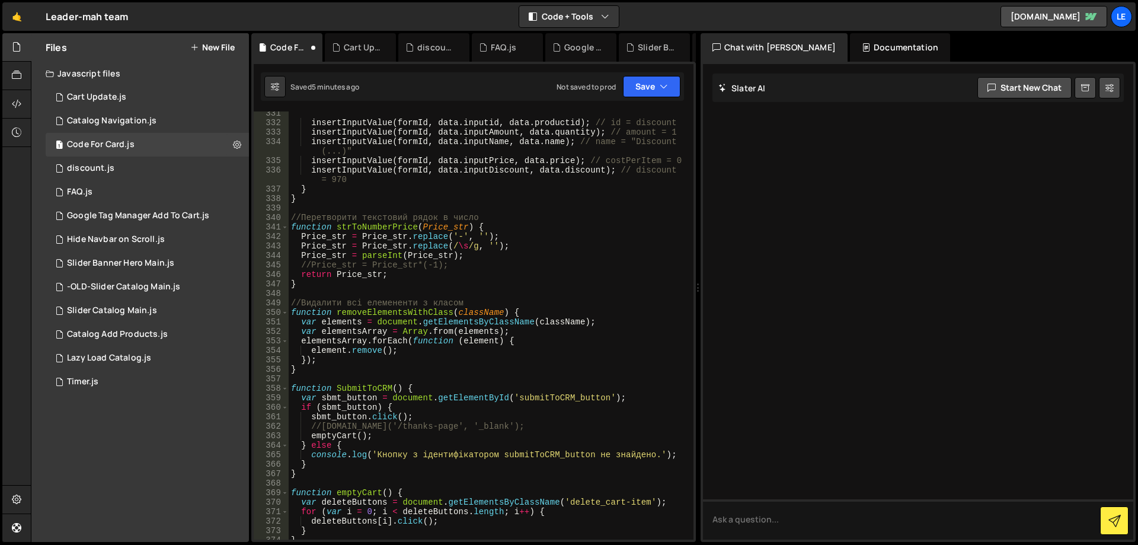
scroll to position [3338, 0]
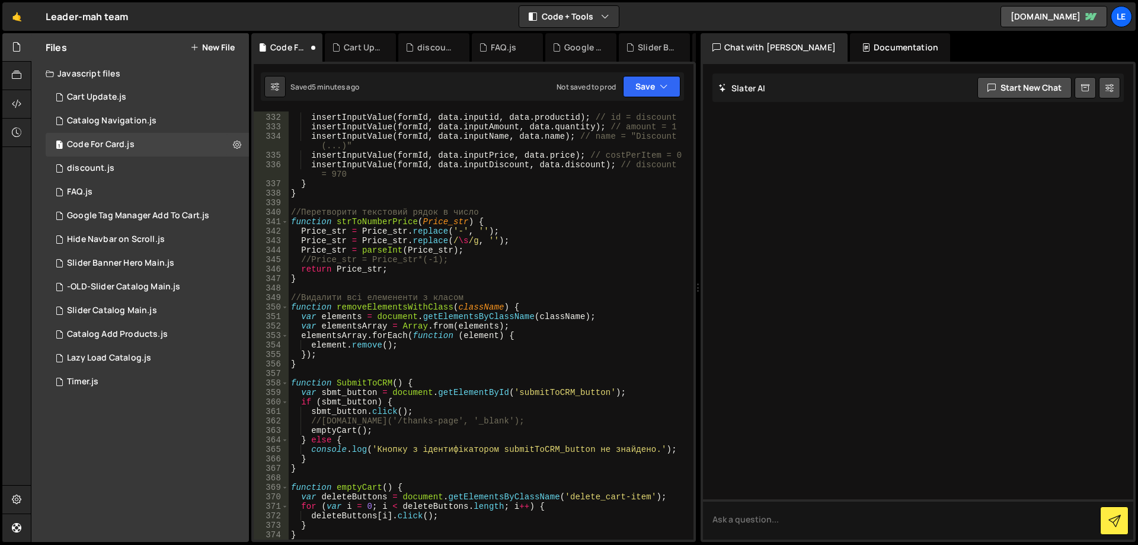
click at [331, 530] on div "insertInputValue ( formId , data . inputid , data . productid ) ; // id = disco…" at bounding box center [489, 326] width 400 height 447
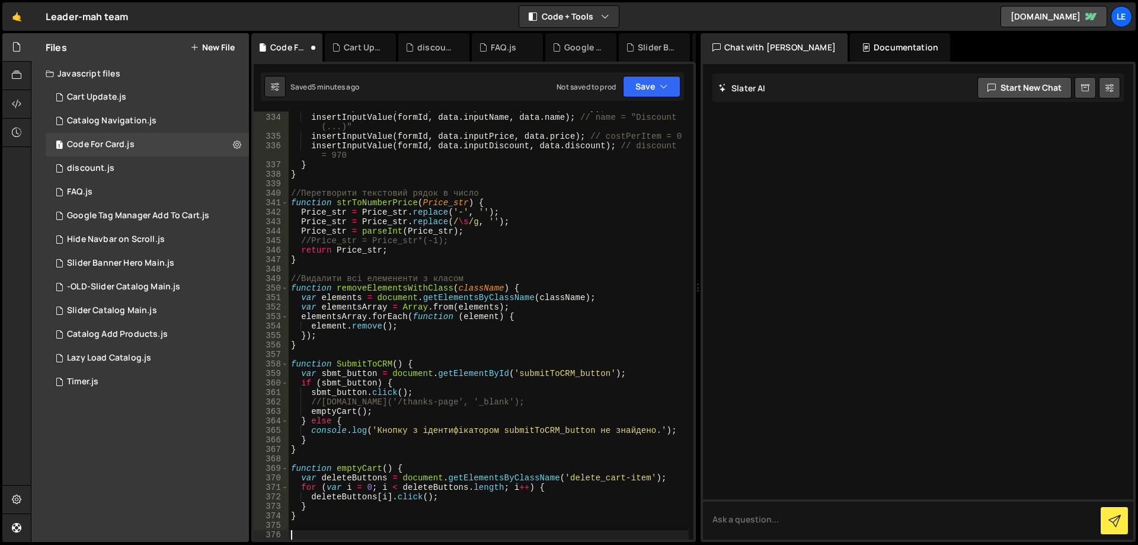
paste textarea "});"
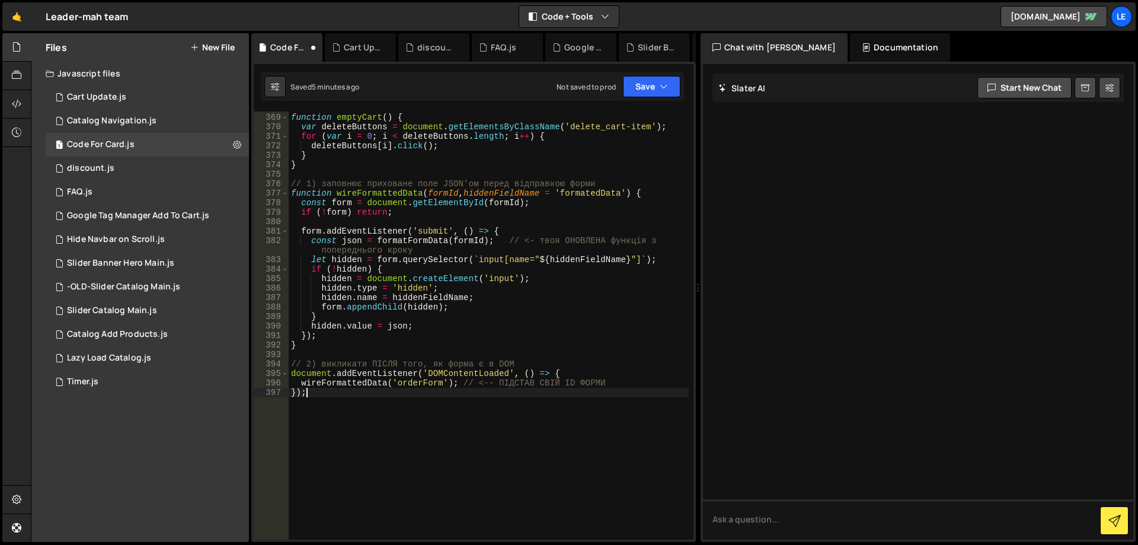
scroll to position [3601, 0]
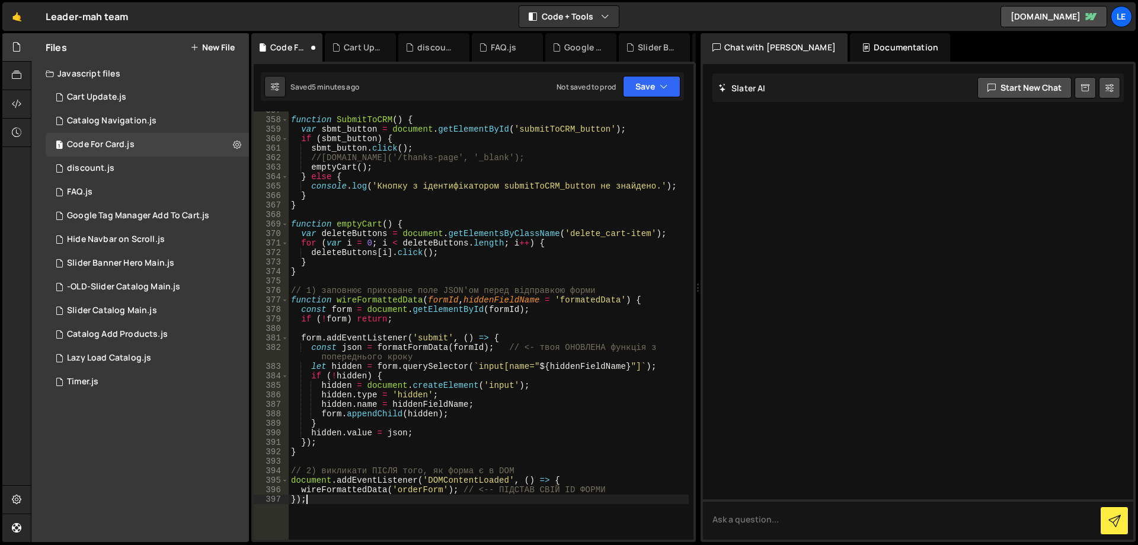
click at [384, 299] on div "function SubmitToCRM ( ) { var sbmt_button = document . getElementById ( 'submi…" at bounding box center [489, 329] width 400 height 447
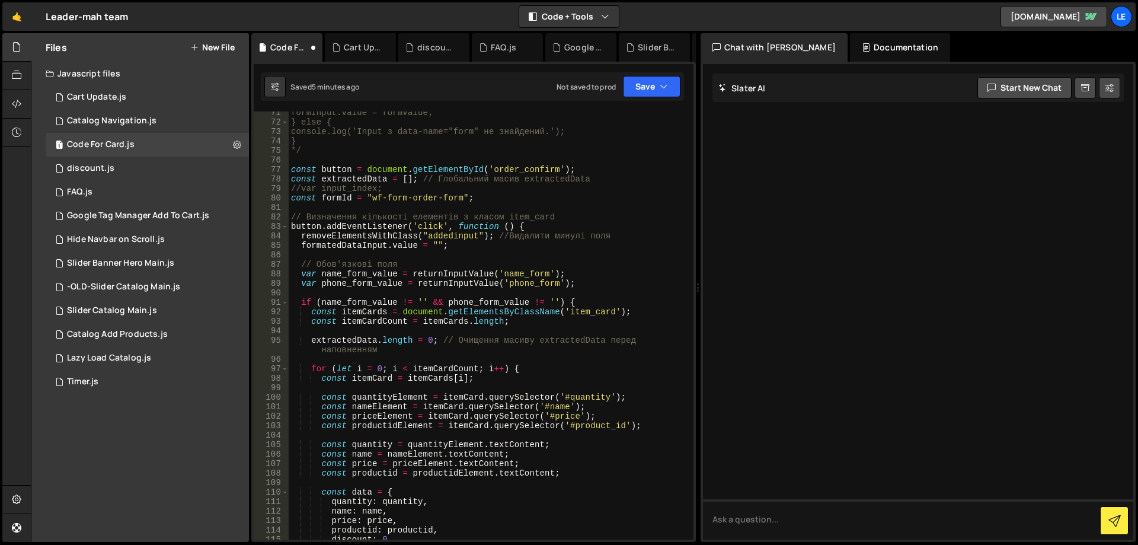
scroll to position [730, 0]
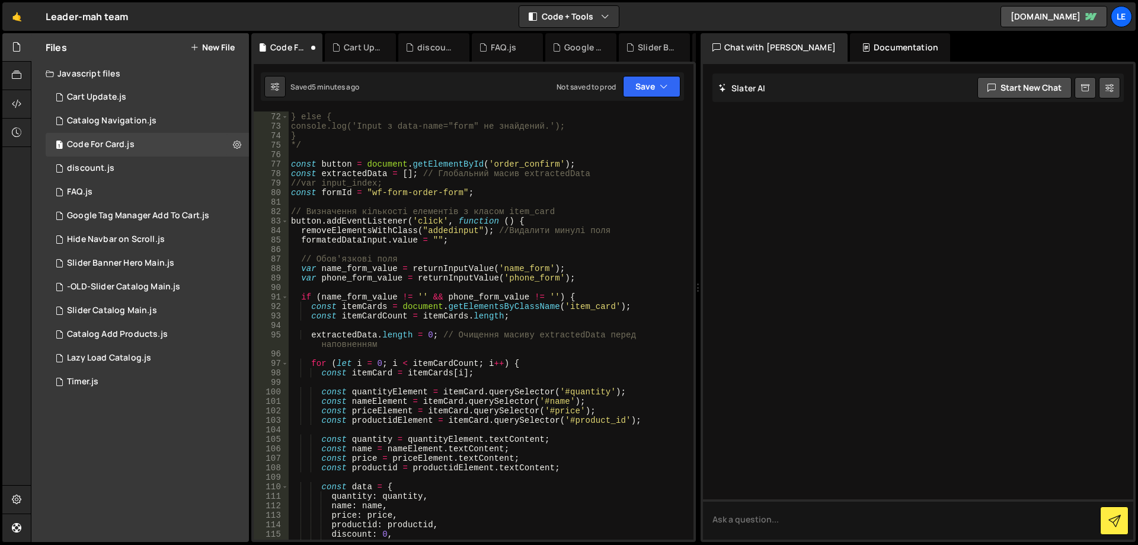
click at [375, 191] on div "formInput.value = formValue; } else { console.log('Input з data-name="form" не …" at bounding box center [489, 326] width 400 height 447
drag, startPoint x: 375, startPoint y: 191, endPoint x: 460, endPoint y: 194, distance: 84.8
click at [460, 194] on div "formInput.value = formValue; } else { console.log('Input з data-name="form" не …" at bounding box center [489, 326] width 400 height 447
click at [334, 191] on div "formInput.value = formValue; } else { console.log('Input з data-name="form" не …" at bounding box center [489, 326] width 400 height 447
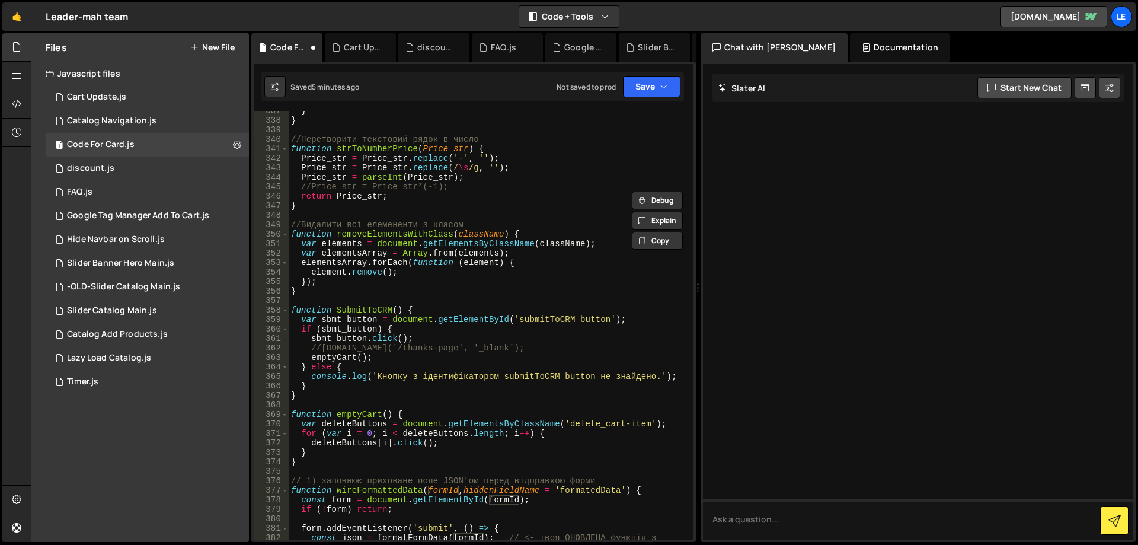
scroll to position [3565, 0]
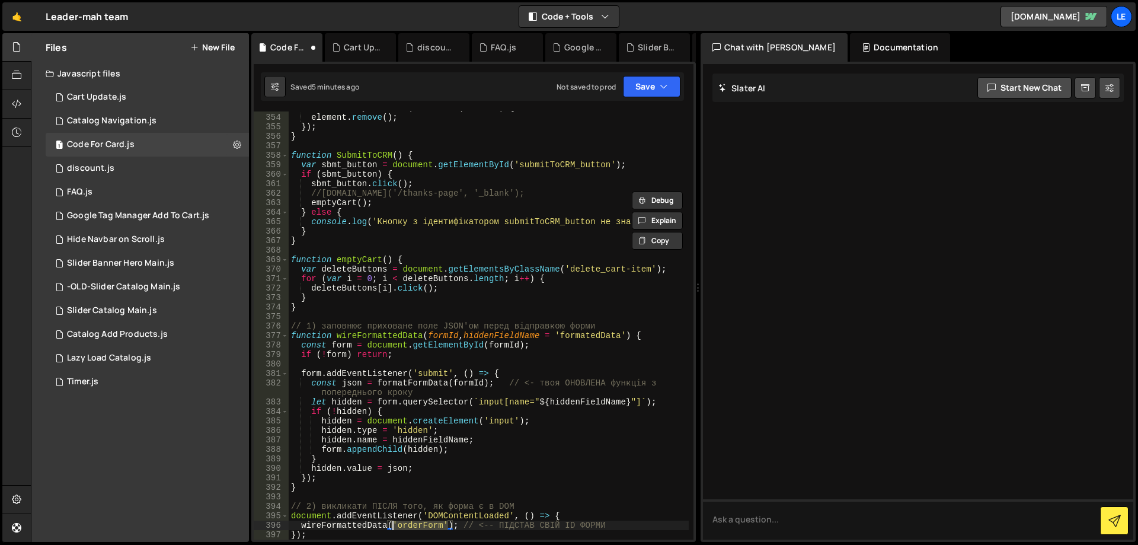
drag, startPoint x: 446, startPoint y: 524, endPoint x: 393, endPoint y: 521, distance: 53.4
click at [393, 521] on div "elementsArray . forEach ( function ( element ) { element . remove ( ) ; }) ; } …" at bounding box center [489, 326] width 400 height 447
paste textarea "formId"
click at [582, 513] on div "elementsArray . forEach ( function ( element ) { element . remove ( ) ; }) ; } …" at bounding box center [489, 326] width 400 height 447
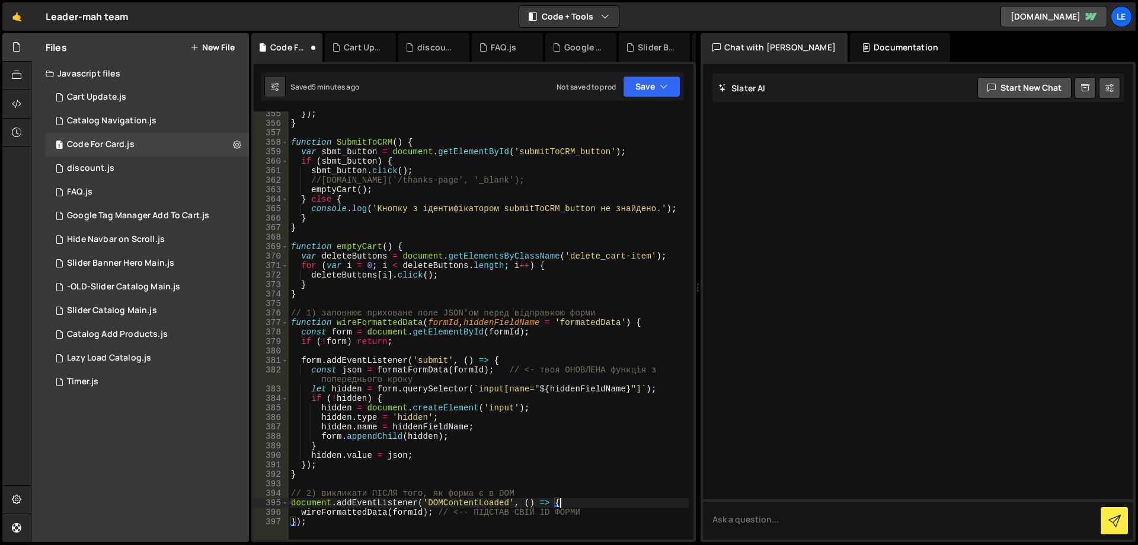
scroll to position [3614, 0]
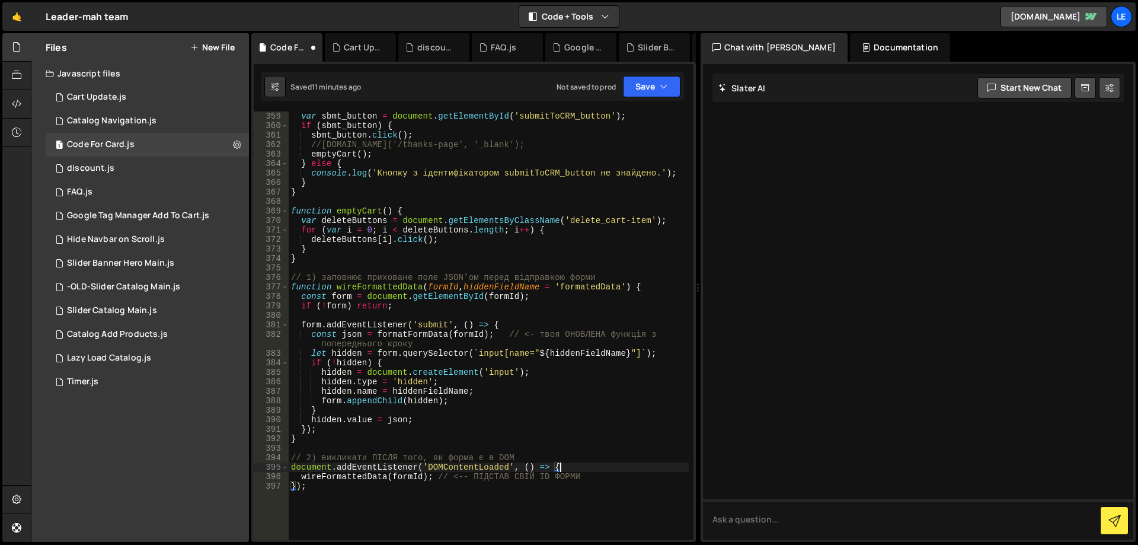
click at [582, 325] on div "var sbmt_button = document . getElementById ( 'submitToCRM_button' ) ; if ( sbm…" at bounding box center [489, 334] width 400 height 447
click at [657, 94] on button "Save" at bounding box center [652, 86] width 58 height 21
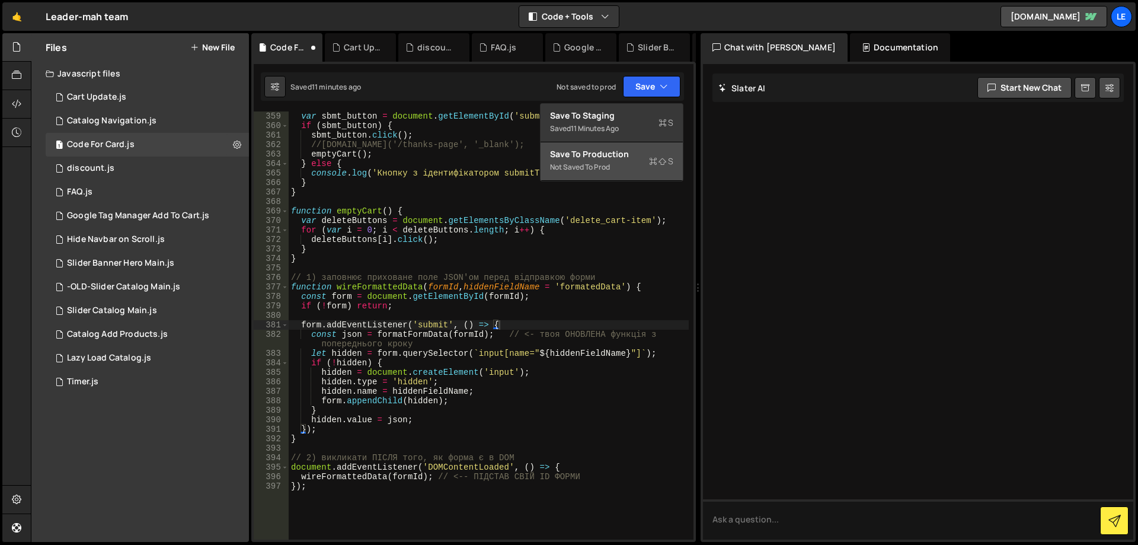
click at [624, 154] on div "Save to Production S" at bounding box center [611, 154] width 123 height 12
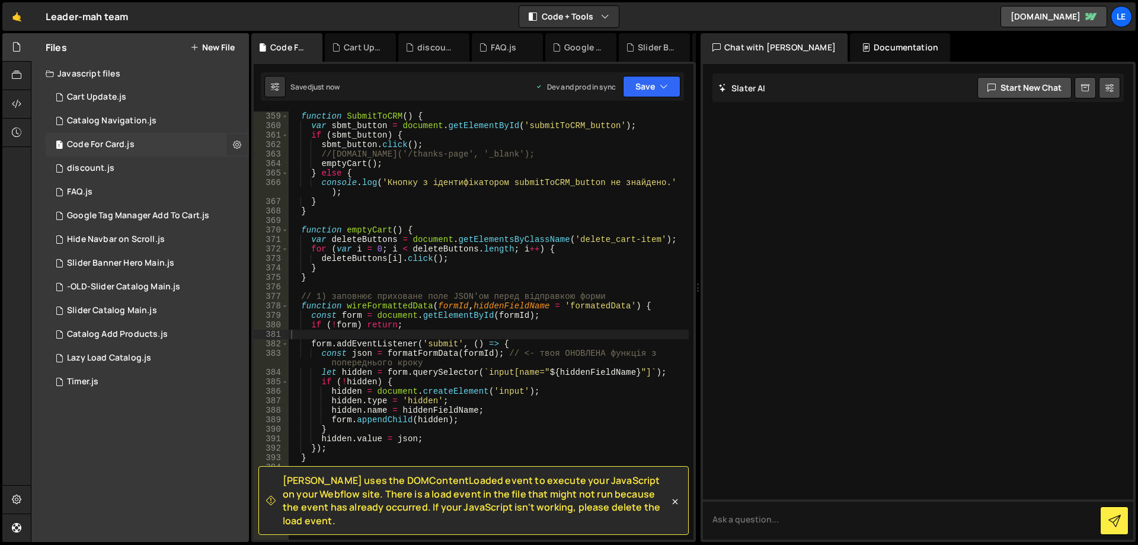
click at [240, 145] on icon at bounding box center [237, 144] width 8 height 11
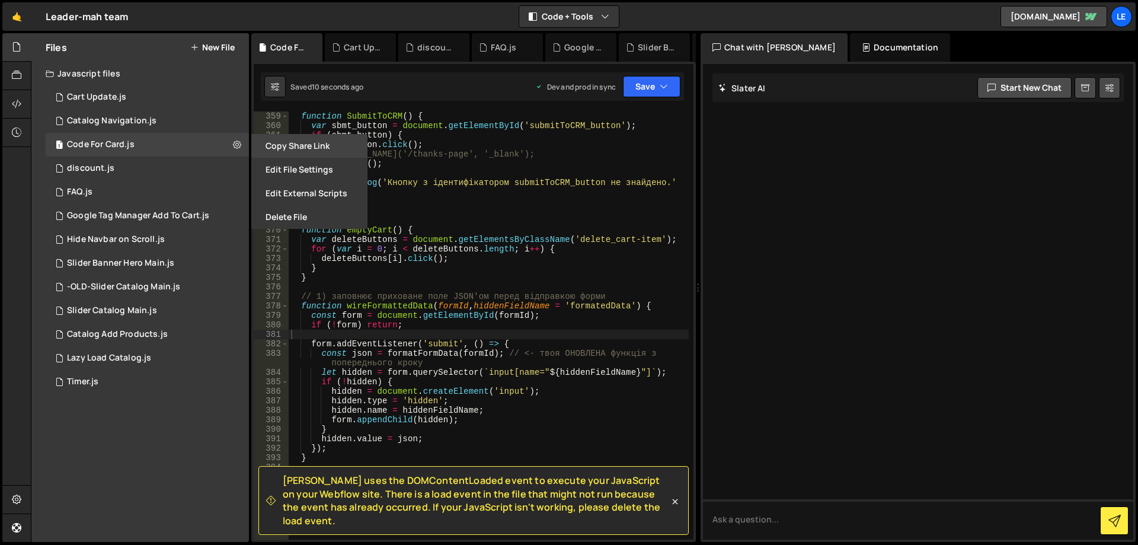
click at [308, 150] on button "Copy share link" at bounding box center [309, 146] width 116 height 24
type textarea "}"
click at [586, 200] on div "function SubmitToCRM ( ) { var sbmt_button = document . getElementById ( 'submi…" at bounding box center [489, 334] width 400 height 447
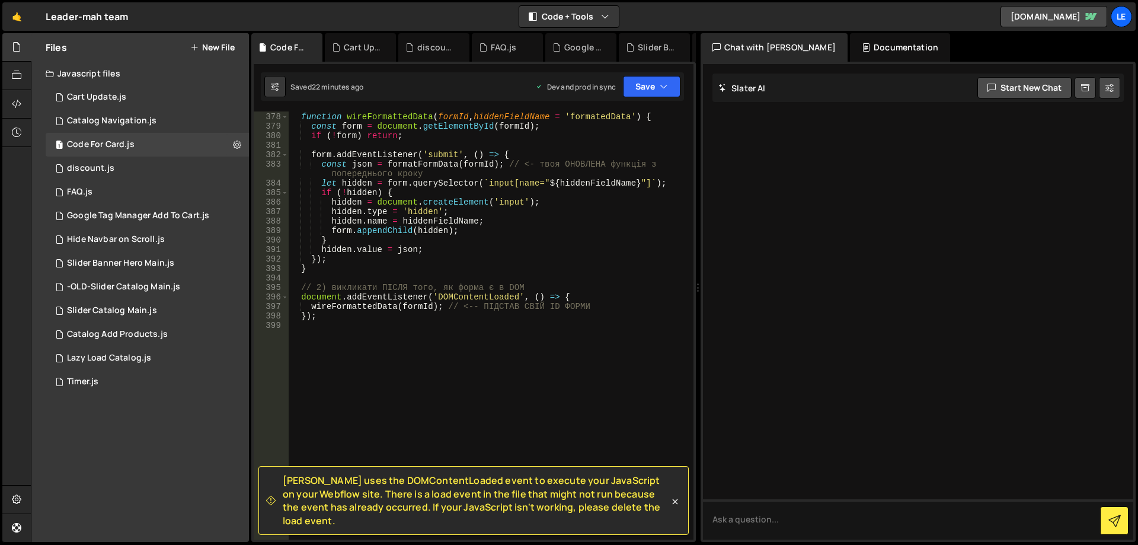
scroll to position [3832, 0]
click at [14, 76] on icon at bounding box center [16, 75] width 9 height 13
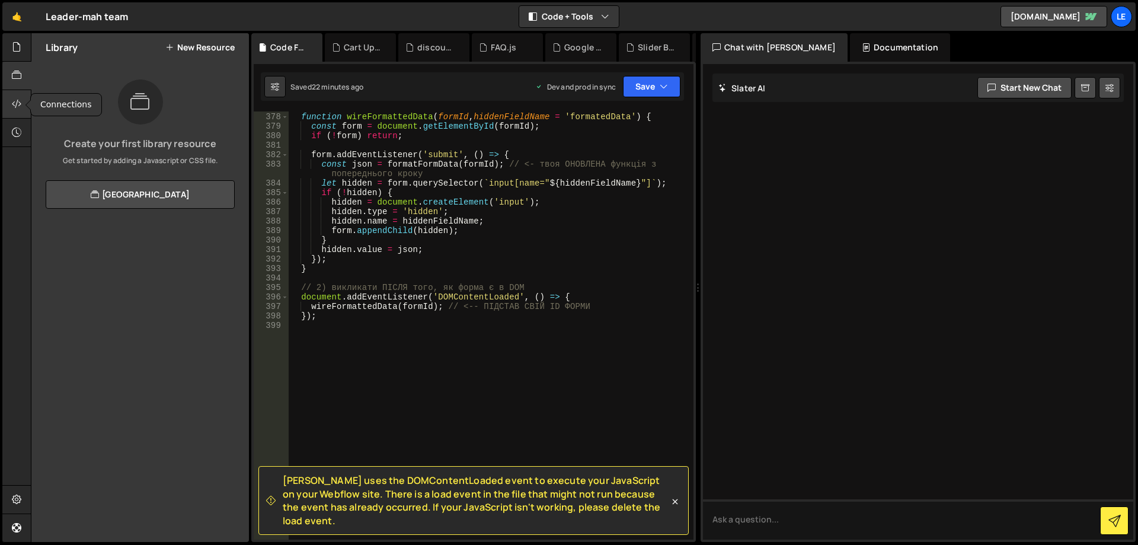
click at [21, 97] on div at bounding box center [16, 104] width 29 height 28
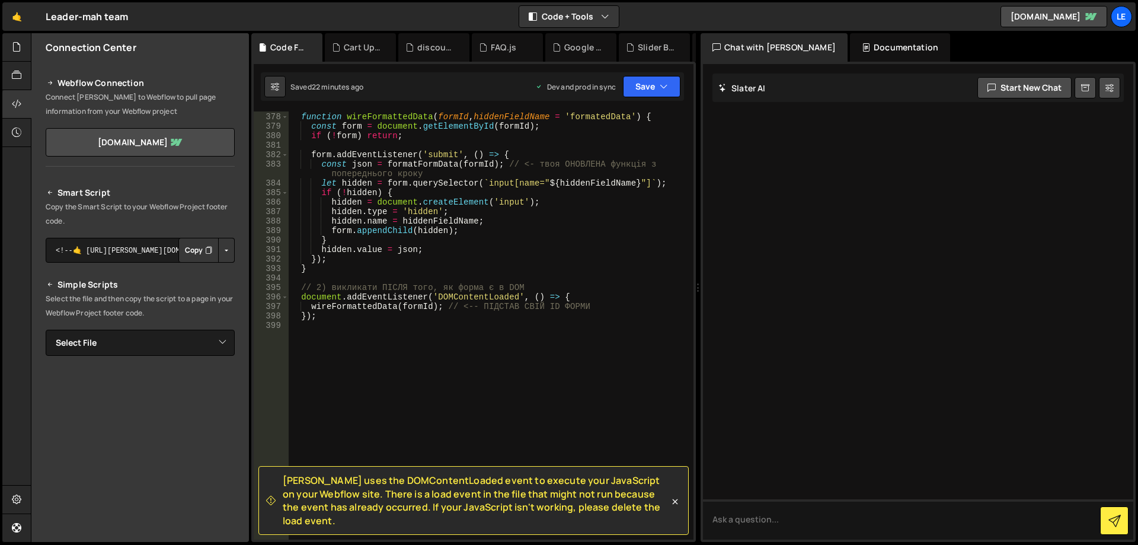
click at [186, 250] on button "Copy" at bounding box center [198, 250] width 40 height 25
click at [190, 342] on select "Select File Cart Update.js Catalog Navigation.js discount.js FAQ.js Google Tag …" at bounding box center [140, 343] width 189 height 26
click at [203, 339] on select "Select File Cart Update.js Catalog Navigation.js discount.js FAQ.js Google Tag …" at bounding box center [140, 343] width 189 height 26
click at [181, 76] on h2 "Webflow Connection" at bounding box center [140, 83] width 189 height 14
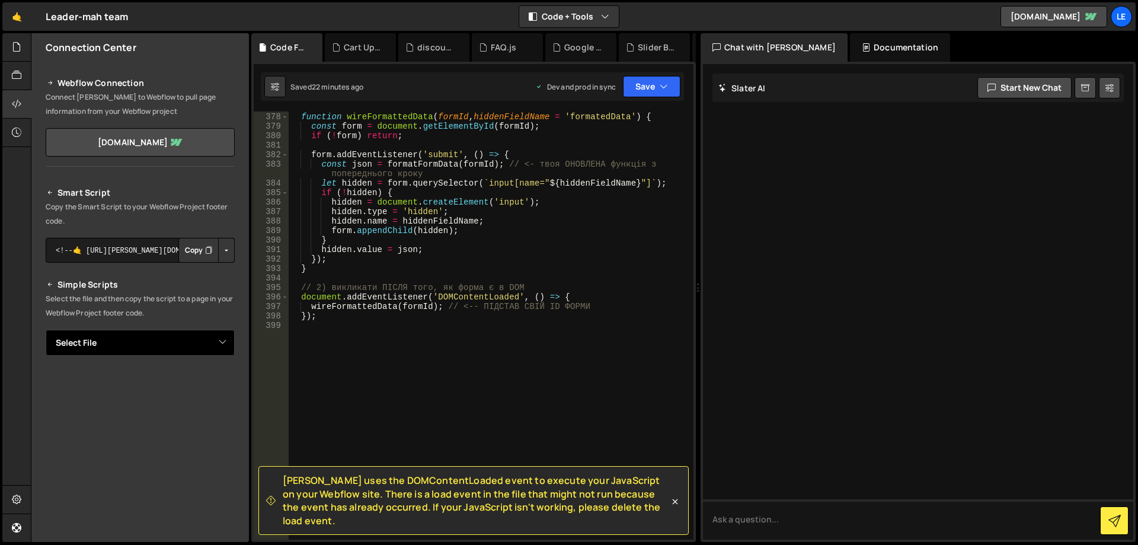
click at [176, 353] on select "Select File Cart Update.js Catalog Navigation.js discount.js FAQ.js Google Tag …" at bounding box center [140, 343] width 189 height 26
select select "44879"
click at [46, 330] on select "Select File Cart Update.js Catalog Navigation.js discount.js FAQ.js Google Tag …" at bounding box center [140, 343] width 189 height 26
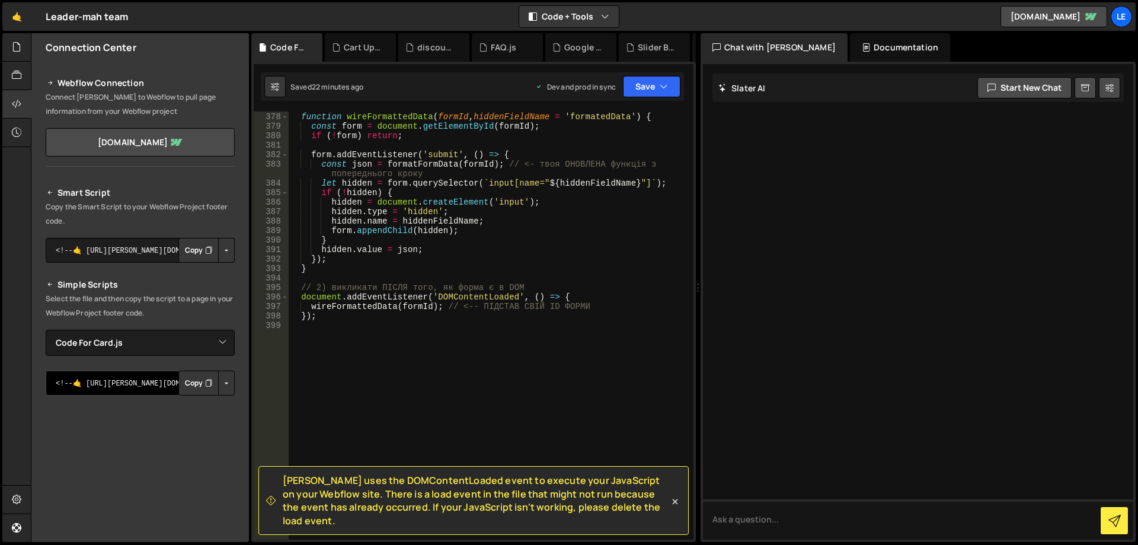
click at [106, 387] on textarea "<!--🤙 [URL][PERSON_NAME][DOMAIN_NAME]> <script>document.addEventListener("DOMCo…" at bounding box center [140, 383] width 189 height 25
drag, startPoint x: 106, startPoint y: 385, endPoint x: 151, endPoint y: 384, distance: 45.1
click at [151, 384] on textarea "<!--🤙 [URL][PERSON_NAME][DOMAIN_NAME]> <script>document.addEventListener("DOMCo…" at bounding box center [140, 383] width 189 height 25
click at [221, 382] on button "Button group with nested dropdown" at bounding box center [226, 383] width 17 height 25
click at [200, 420] on link "Copy Production js" at bounding box center [185, 422] width 98 height 17
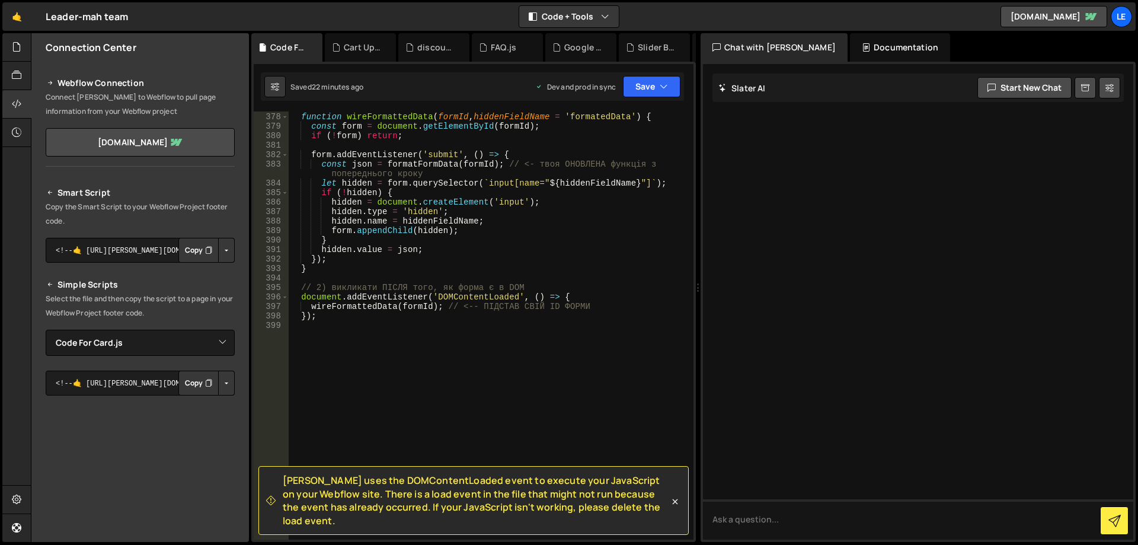
click at [220, 382] on button "Button group with nested dropdown" at bounding box center [226, 383] width 17 height 25
click at [193, 336] on select "Select File Cart Update.js Catalog Navigation.js discount.js FAQ.js Google Tag …" at bounding box center [140, 343] width 189 height 26
select select
click at [46, 330] on select "Select File Cart Update.js Catalog Navigation.js discount.js FAQ.js Google Tag …" at bounding box center [140, 343] width 189 height 26
drag, startPoint x: 110, startPoint y: 254, endPoint x: 177, endPoint y: 250, distance: 67.1
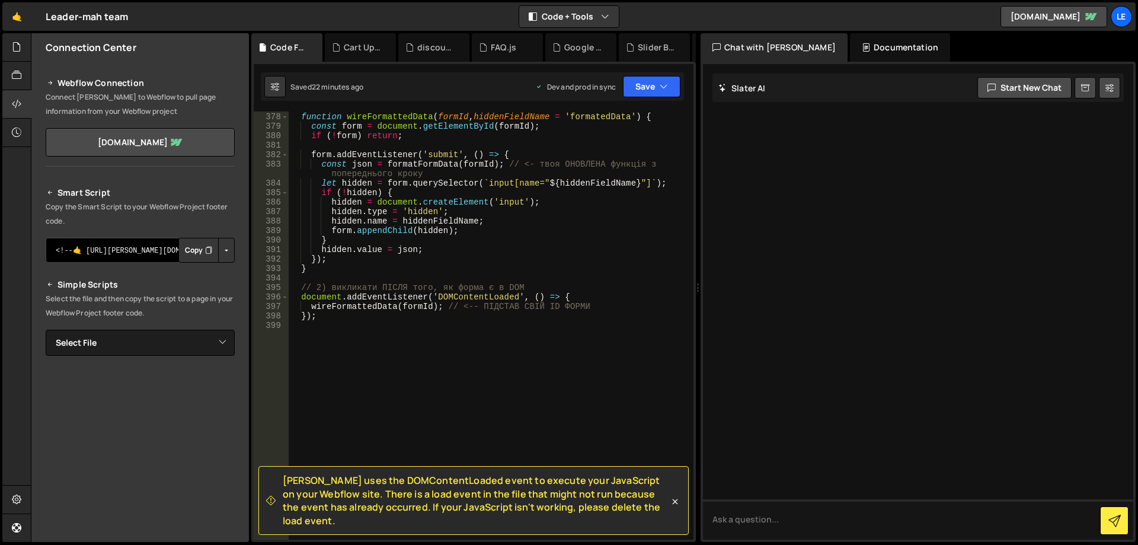
click at [177, 250] on div "<!--🤙 [URL][PERSON_NAME][DOMAIN_NAME]> <script>document.addEventListener("DOMCo…" at bounding box center [140, 250] width 189 height 25
click at [189, 247] on button "Copy" at bounding box center [198, 250] width 40 height 25
